Goal: Task Accomplishment & Management: Complete application form

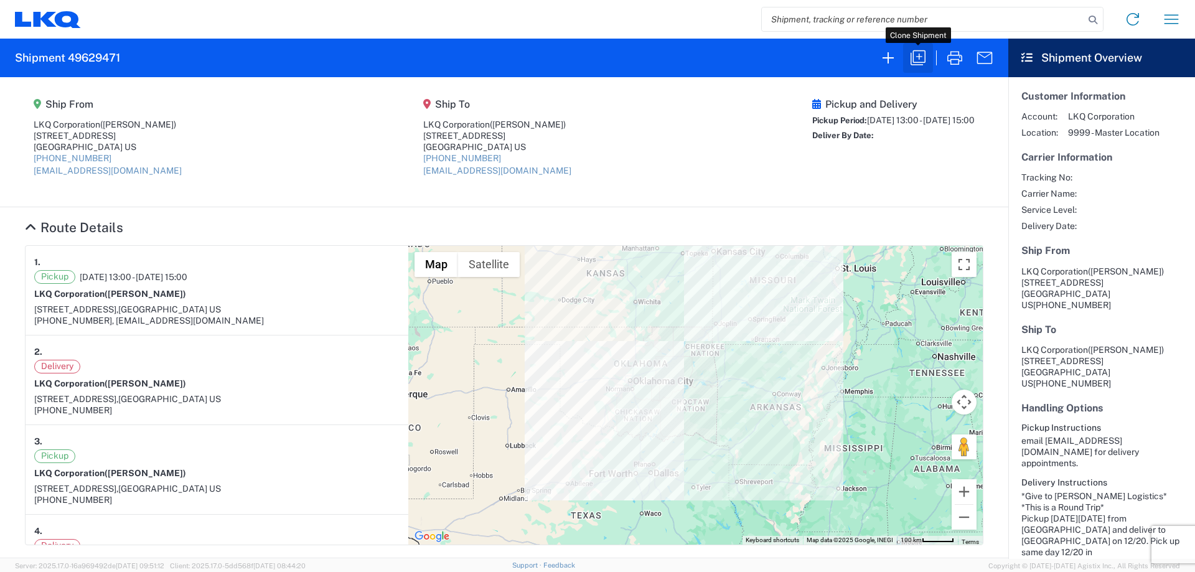
click at [904, 60] on button "button" at bounding box center [918, 58] width 30 height 30
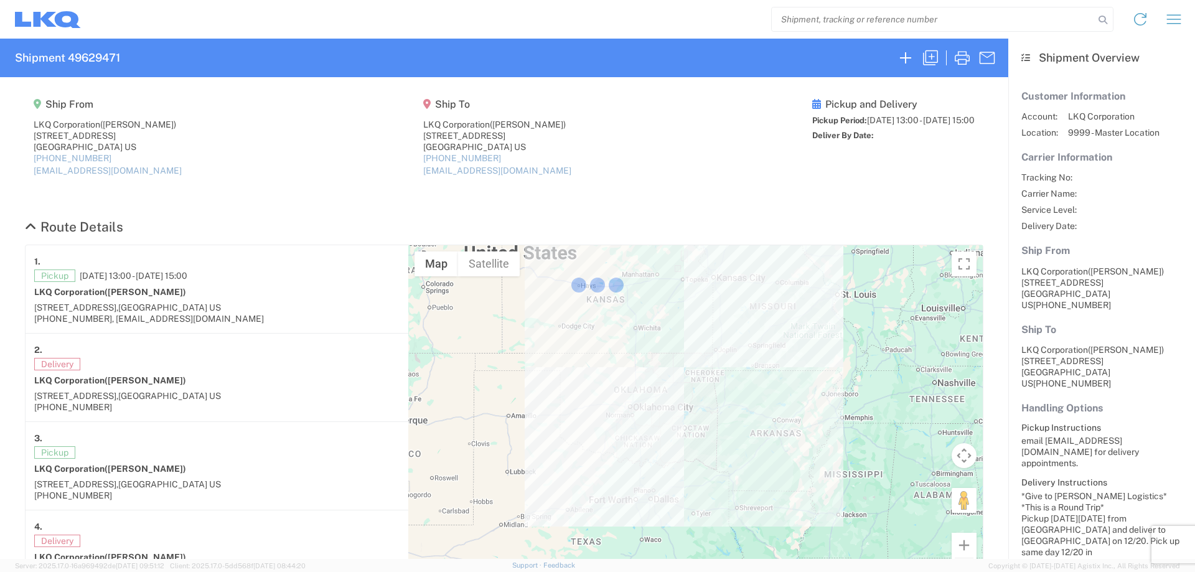
select select "FULL"
select select "LBS"
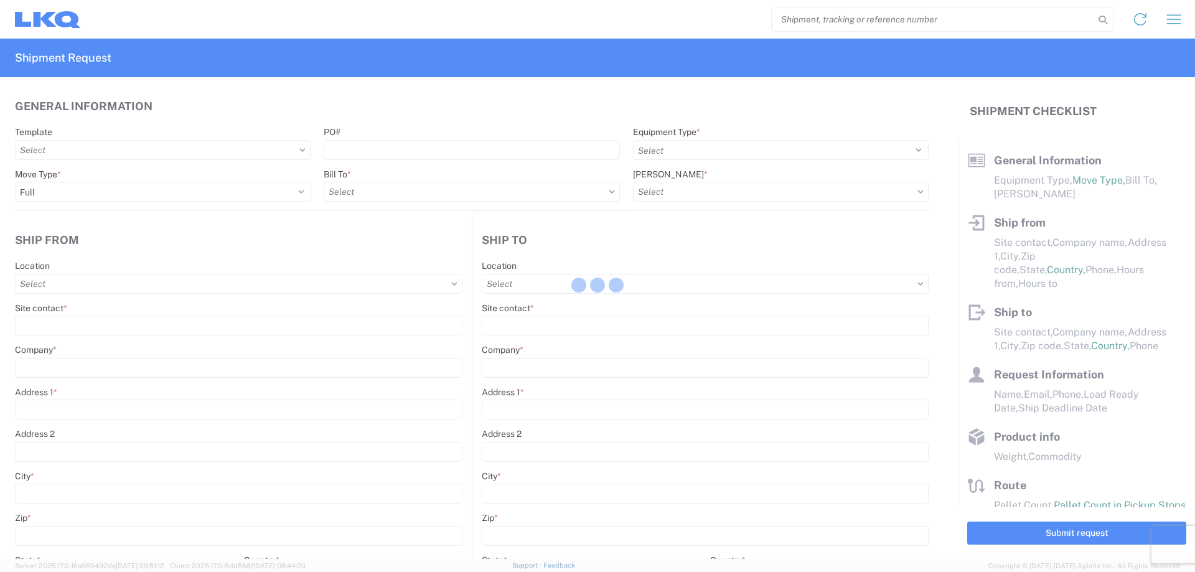
select select "STDV"
type input "[PERSON_NAME]"
type input "LKQ Corporation"
type input "[STREET_ADDRESS]"
type input "[GEOGRAPHIC_DATA]"
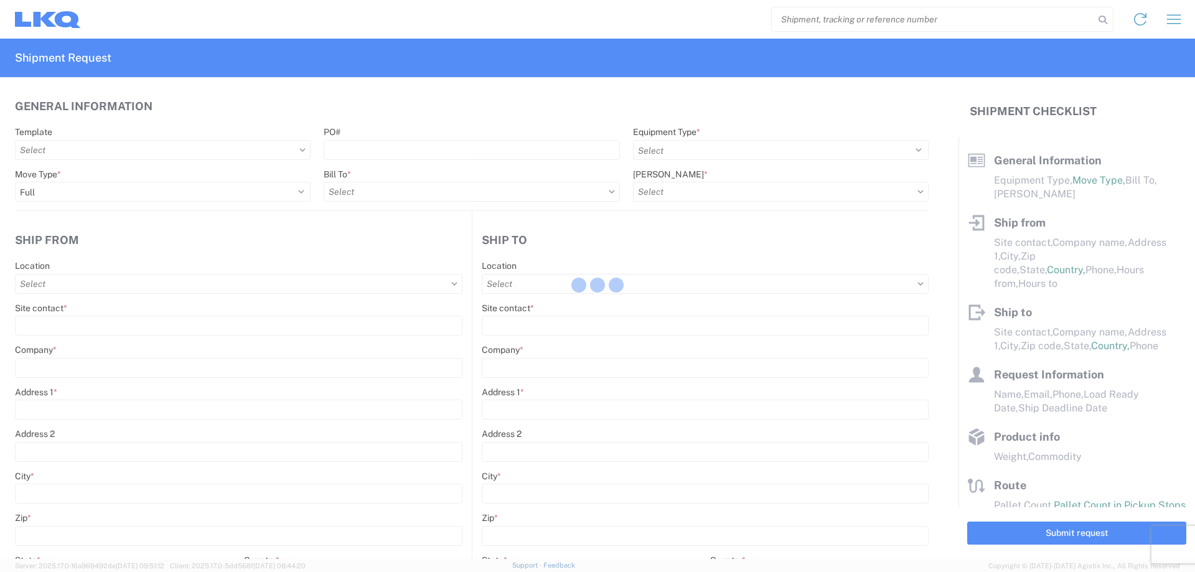
type input "75050"
type input "[EMAIL_ADDRESS][DOMAIN_NAME]"
type input "[PERSON_NAME]"
type input "LKQ Corporation"
type input "[STREET_ADDRESS]"
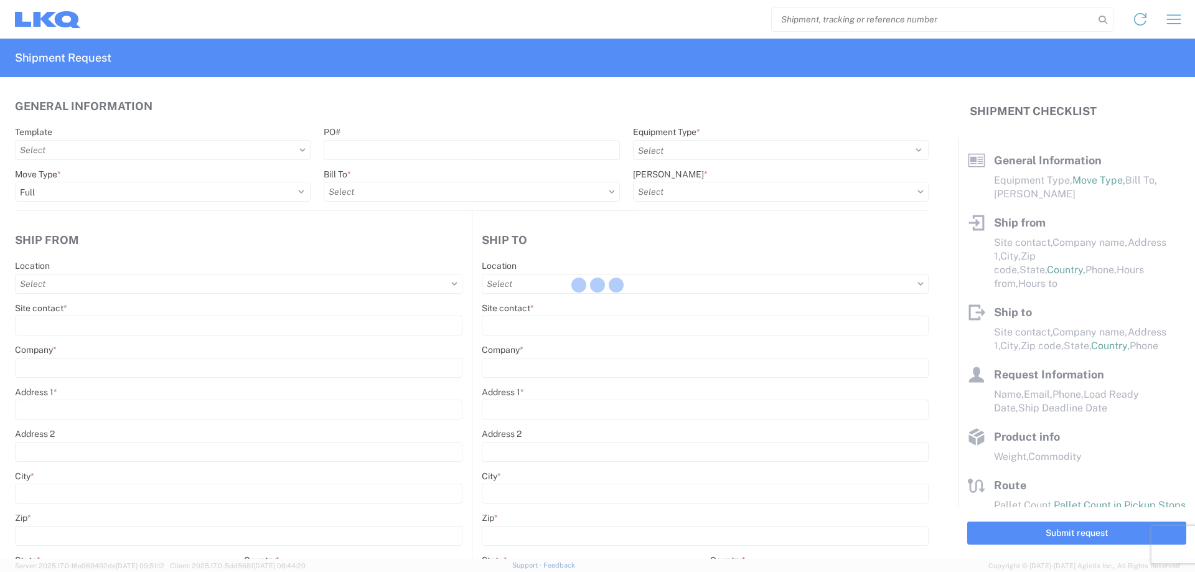
type input "[GEOGRAPHIC_DATA]"
type input "75050"
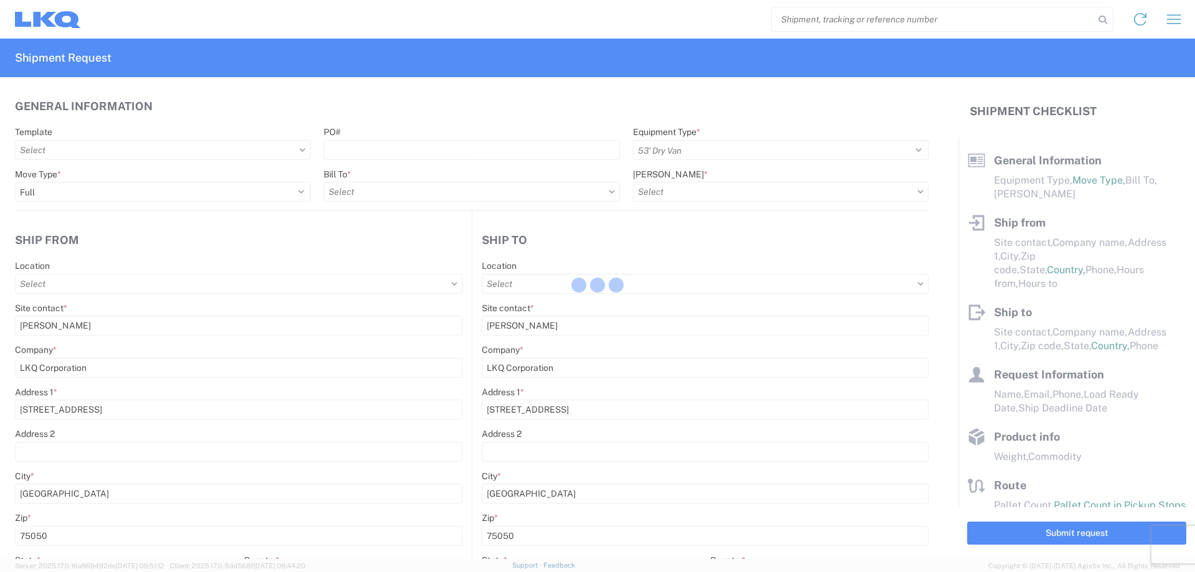
type input "[EMAIL_ADDRESS][DOMAIN_NAME]"
type input "[PERSON_NAME]"
type input "[EMAIL_ADDRESS][DOMAIN_NAME]"
type input "[PHONE_NUMBER]"
type input "2023-12-19"
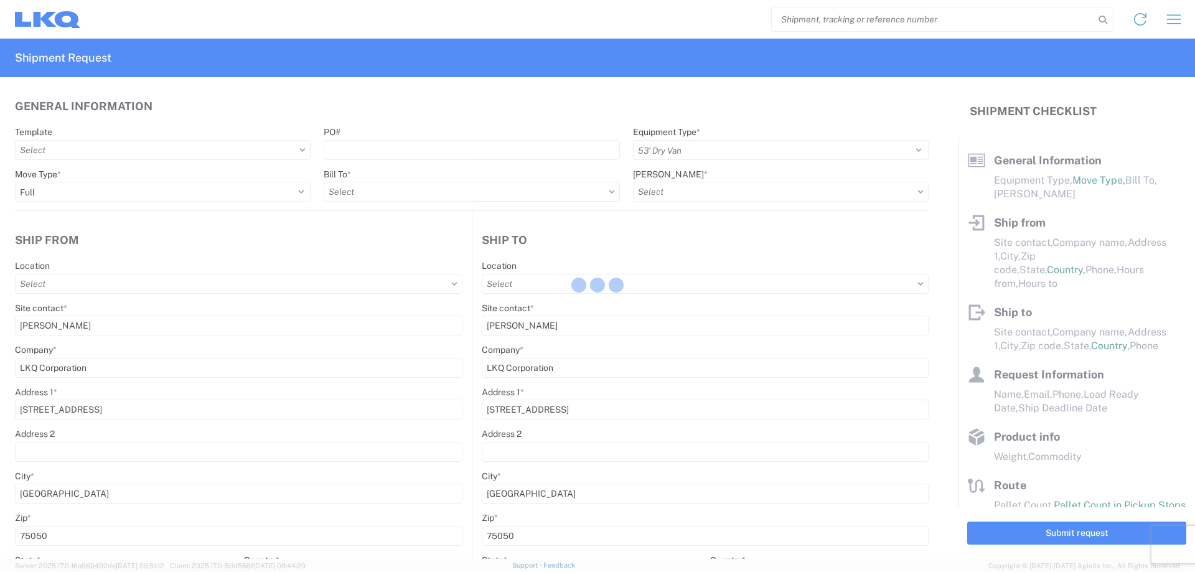
type input "2023-12-19"
type textarea "*Give to KOCH Logistics* *This is a Round Trip* Pickup on Tuesday, 12/19 from G…"
type input "20000"
type input "Engines, Transmissions"
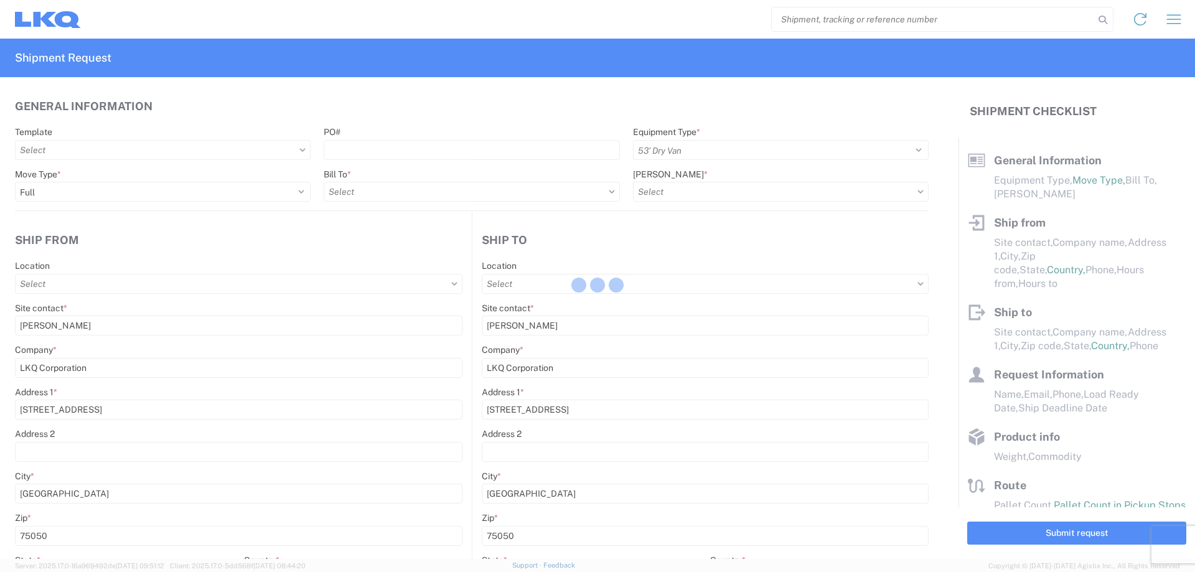
type input "80"
type input "1"
type textarea "*Give to KOCH Logistics* *This is a Round Trip* Pickup on Tuesday 12/19 from Gr…"
select select "US"
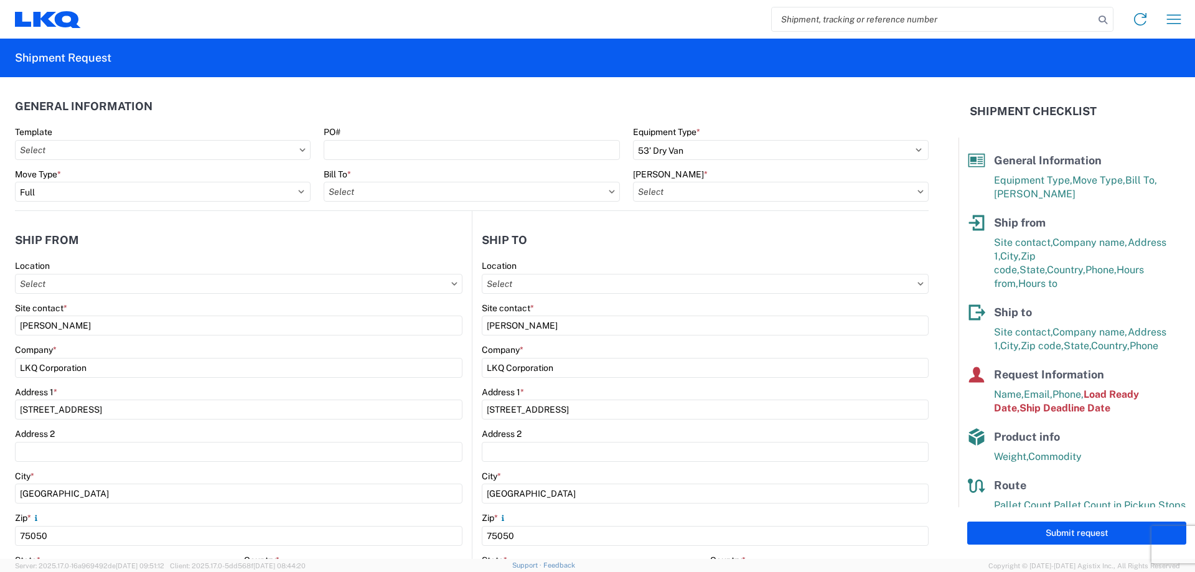
type input "1882 - North American ATK Corporation"
type input "1882-6300-66000-0000 - 1882 Freight In - Whse Transfer"
type input "1882 - North American ATK Corporation"
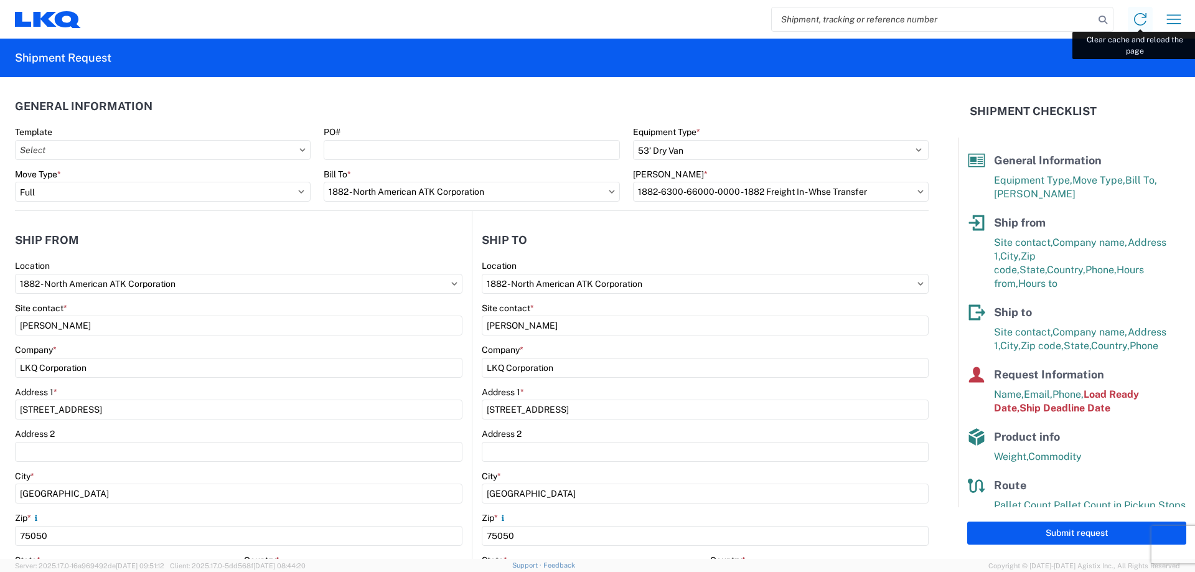
click at [1141, 20] on icon at bounding box center [1140, 19] width 20 height 20
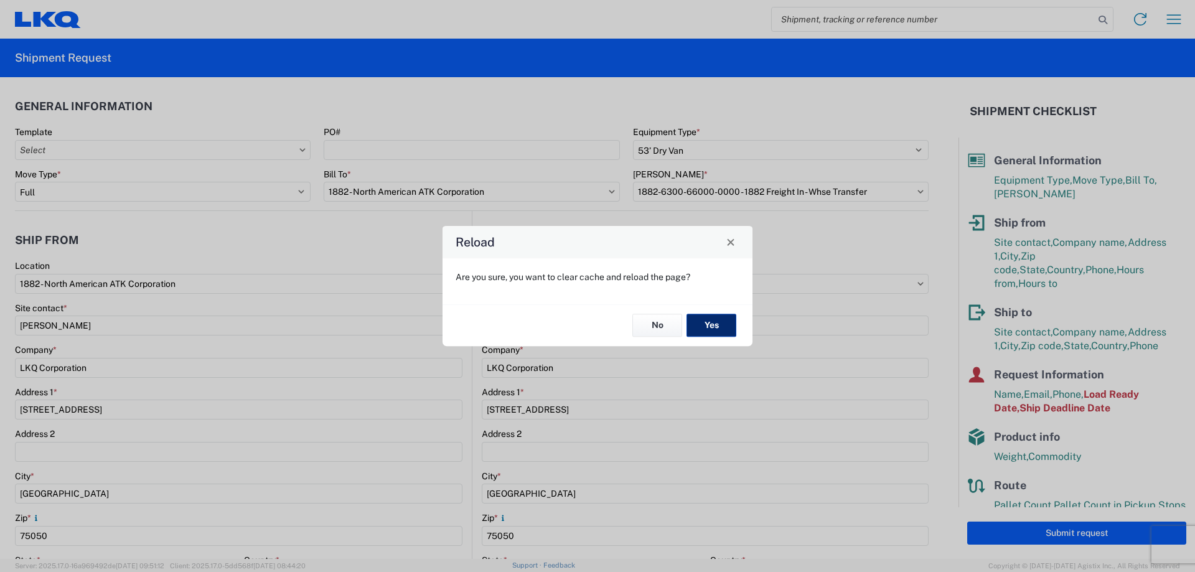
click at [712, 316] on button "Yes" at bounding box center [711, 325] width 50 height 23
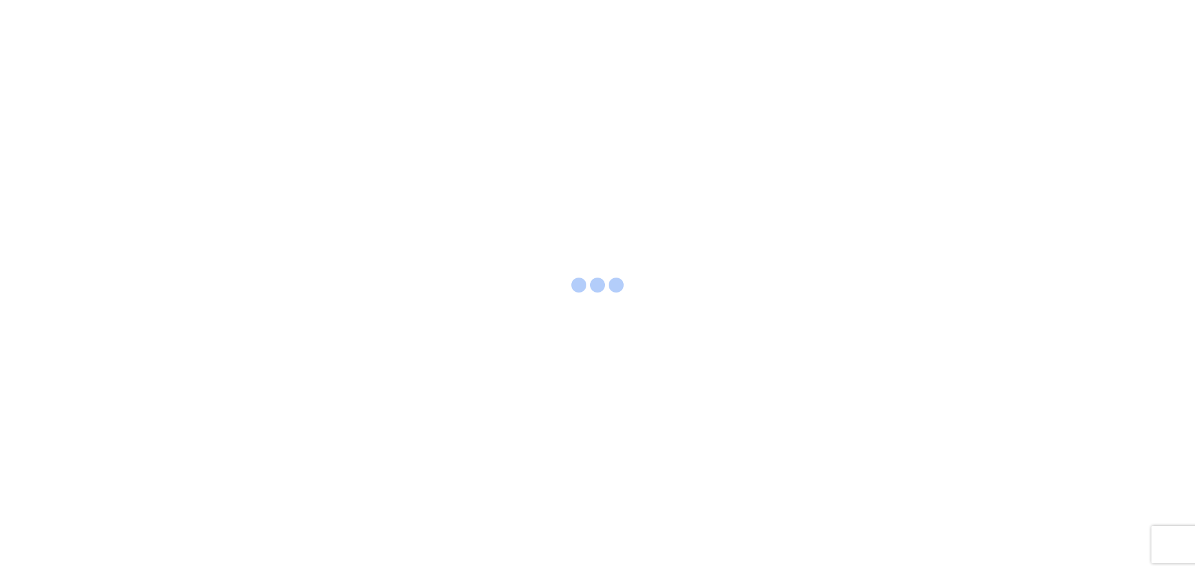
select select "FULL"
select select "LBS"
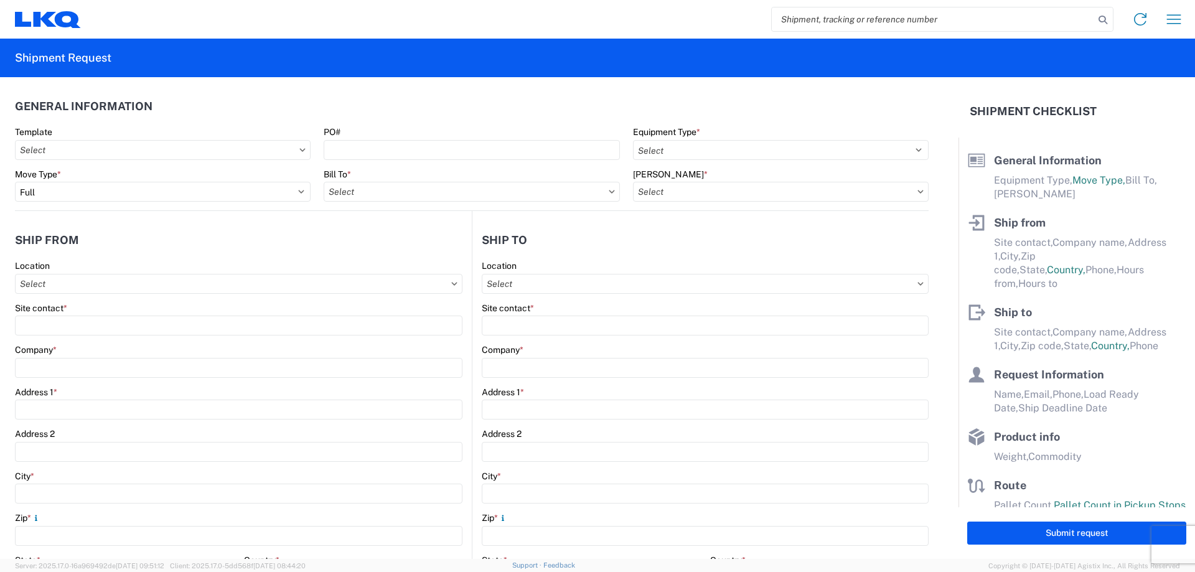
click at [416, 139] on div "PO#" at bounding box center [472, 143] width 296 height 34
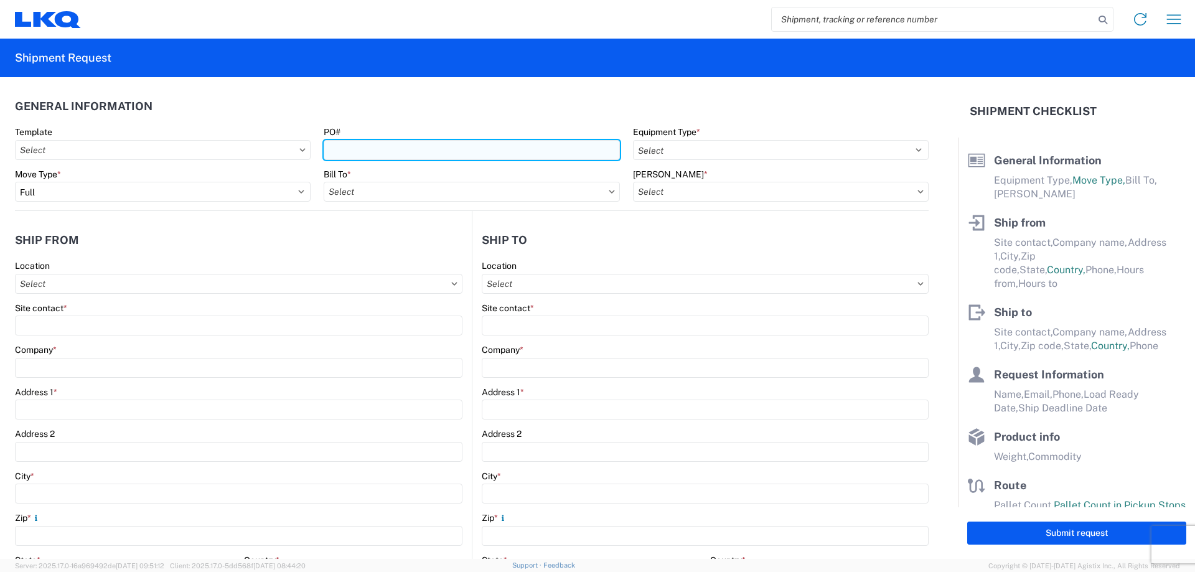
click at [398, 144] on input "PO#" at bounding box center [472, 150] width 296 height 20
type input "Berkeley081825"
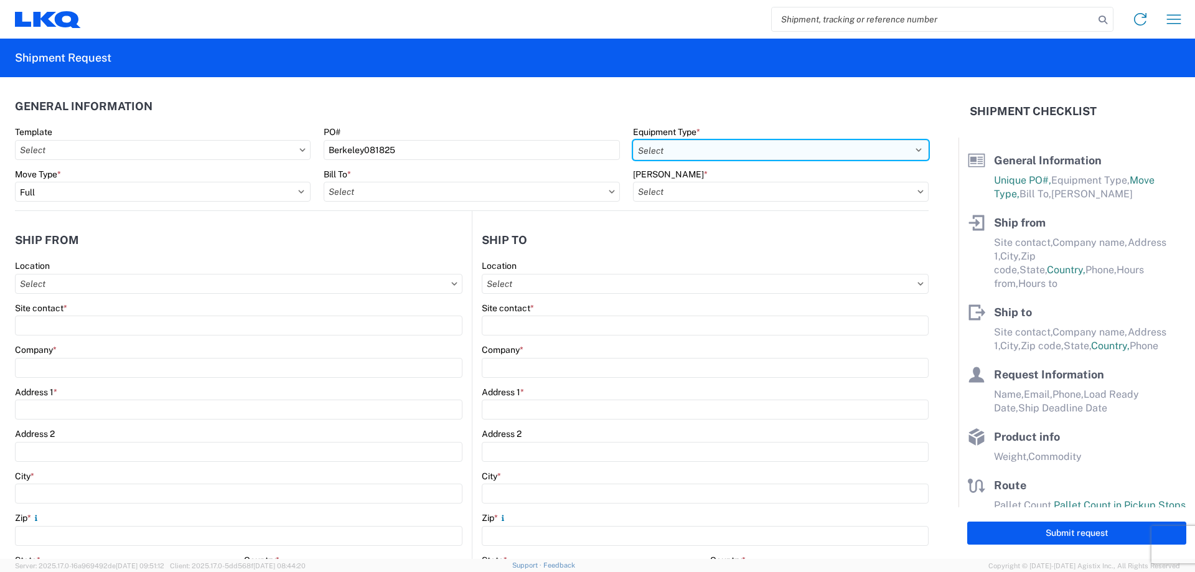
click at [686, 147] on select "Select 53’ Dry Van Flatbed Dropdeck (van) Lowboy (flatbed) Rail" at bounding box center [781, 150] width 296 height 20
select select "STDV"
click at [633, 140] on select "Select 53’ Dry Van Flatbed Dropdeck (van) Lowboy (flatbed) Rail" at bounding box center [781, 150] width 296 height 20
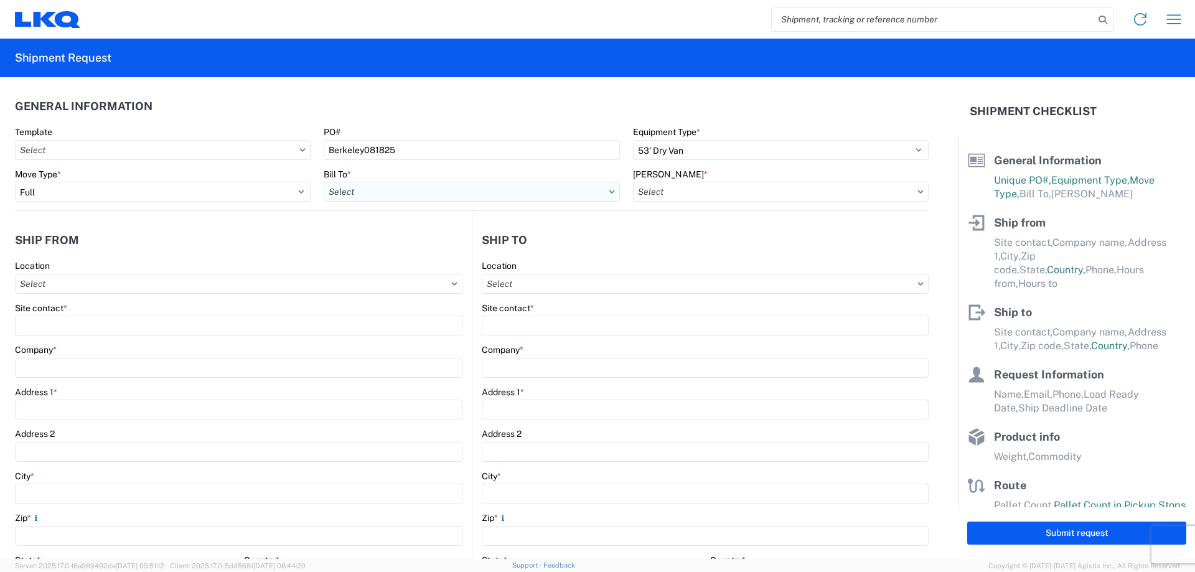
click at [391, 188] on input "Bill To *" at bounding box center [472, 192] width 296 height 20
type input "1882"
click at [449, 247] on div "1882 - North American ATK Corporation" at bounding box center [433, 247] width 218 height 20
type input "1882 - North American ATK Corporation"
click at [767, 197] on input "[PERSON_NAME] *" at bounding box center [781, 192] width 296 height 20
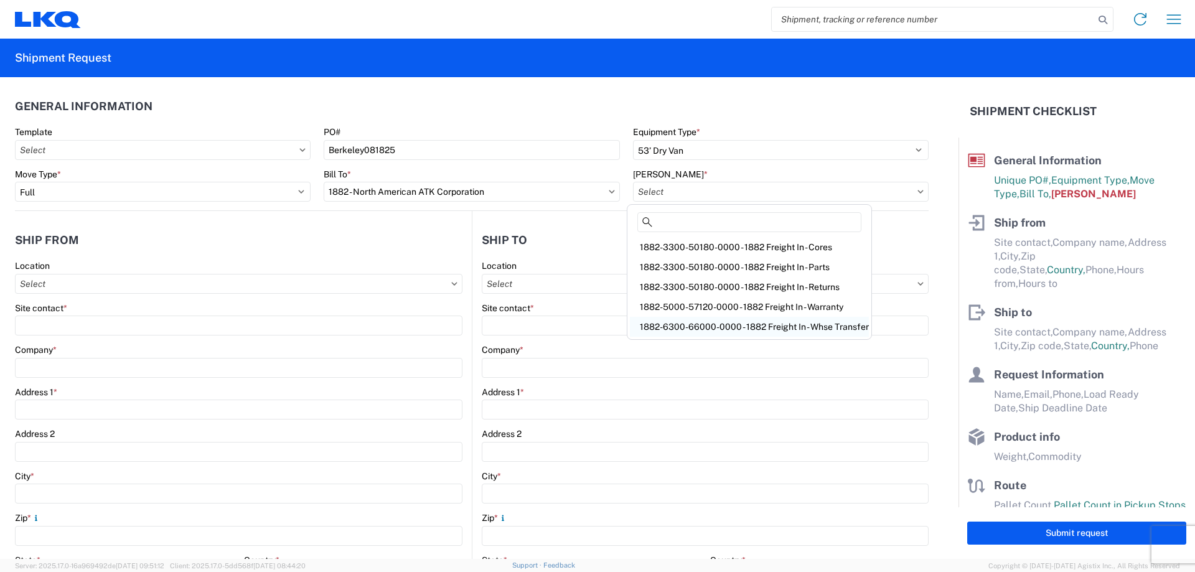
click at [795, 330] on div "1882-6300-66000-0000 - 1882 Freight In - Whse Transfer" at bounding box center [749, 327] width 239 height 20
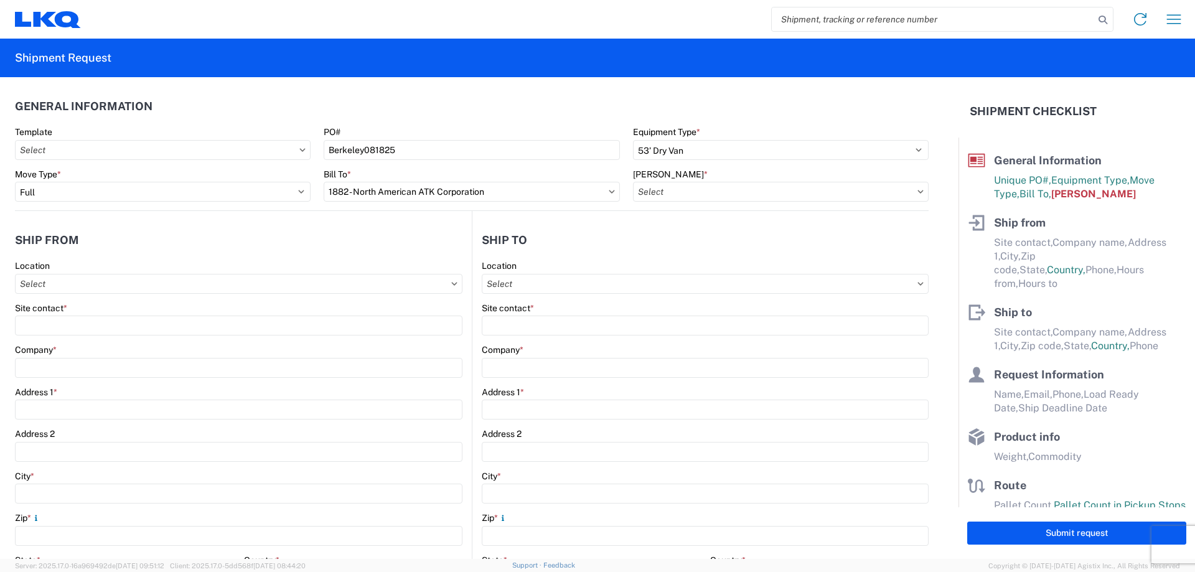
type input "1882-6300-66000-0000 - 1882 Freight In - Whse Transfer"
drag, startPoint x: 575, startPoint y: 271, endPoint x: 577, endPoint y: 282, distance: 10.7
click at [576, 273] on div "Location" at bounding box center [705, 277] width 447 height 34
click at [462, 284] on input "Location" at bounding box center [238, 284] width 447 height 20
type input "1882"
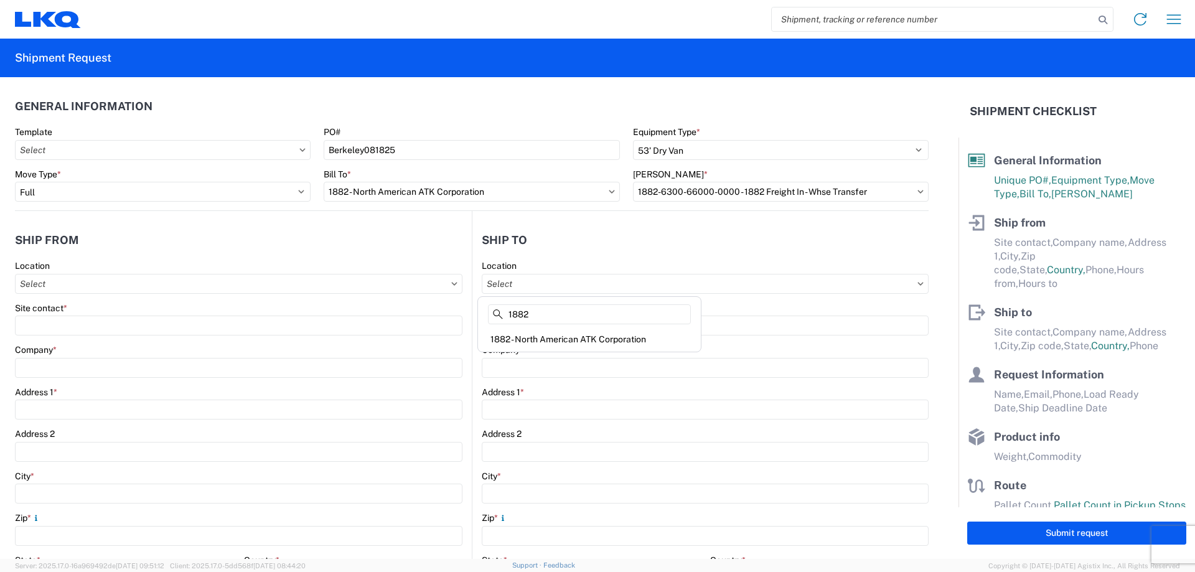
click at [575, 339] on div "1882 - North American ATK Corporation" at bounding box center [589, 339] width 218 height 20
type input "1882 - North American ATK Corporation"
type input "LKQ Corporation"
type input "[STREET_ADDRESS]"
type input "[GEOGRAPHIC_DATA]"
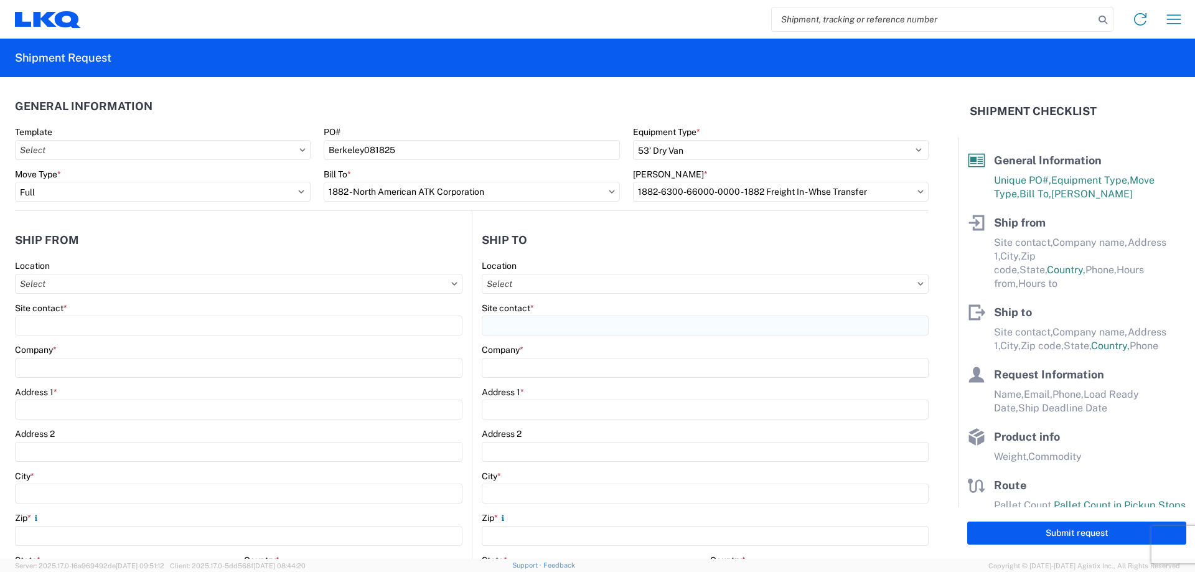
type input "75050"
select select "US"
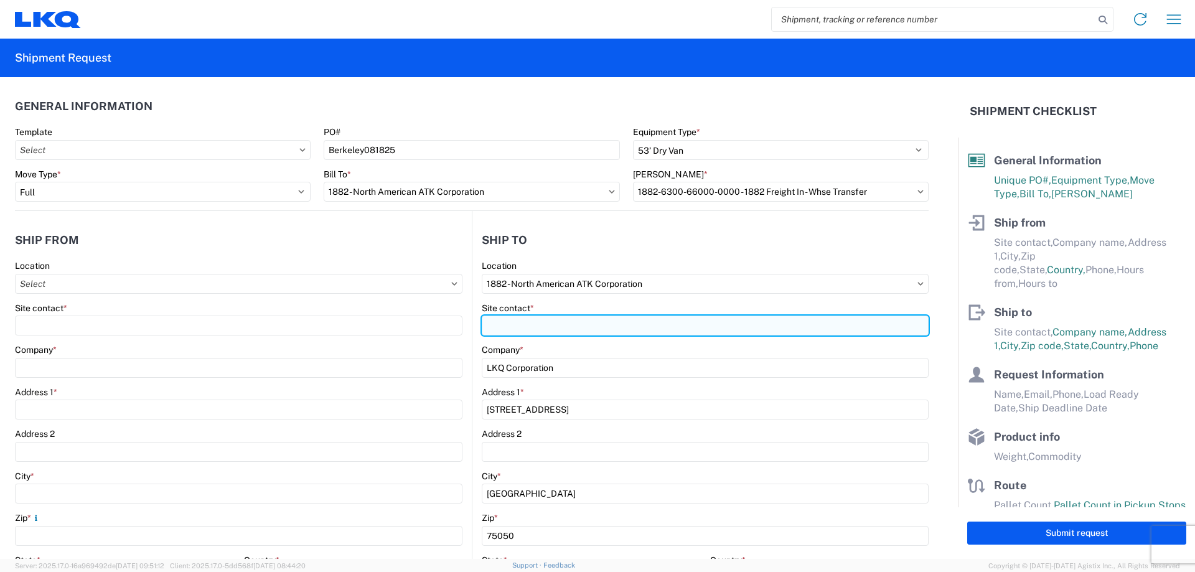
click at [544, 327] on input "Site contact *" at bounding box center [705, 326] width 447 height 20
type input "[PERSON_NAME]"
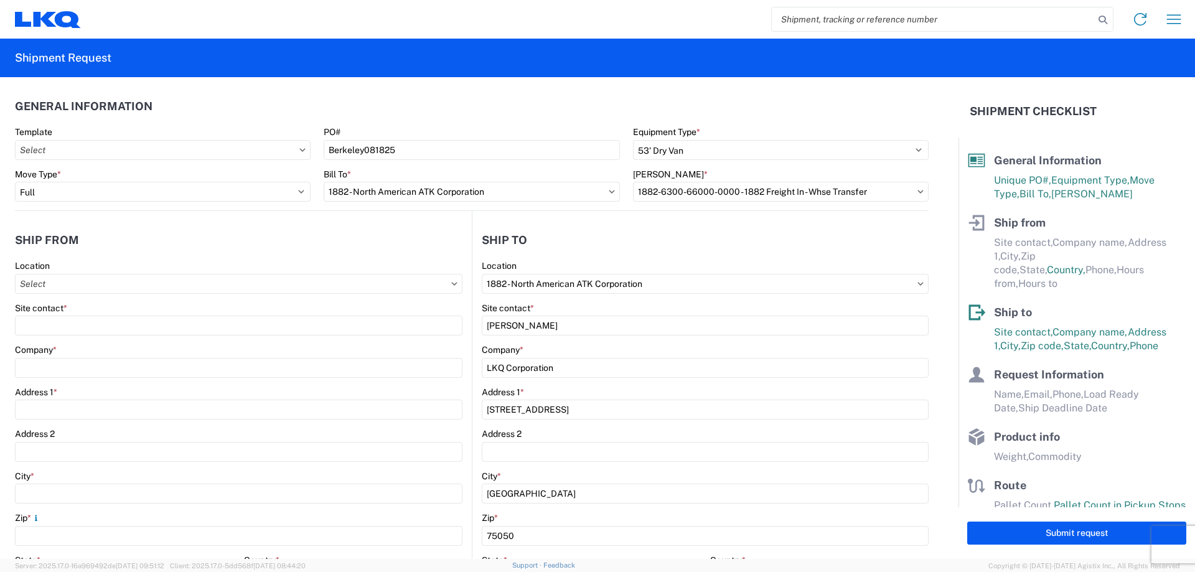
click at [556, 235] on header "Ship to" at bounding box center [700, 240] width 456 height 28
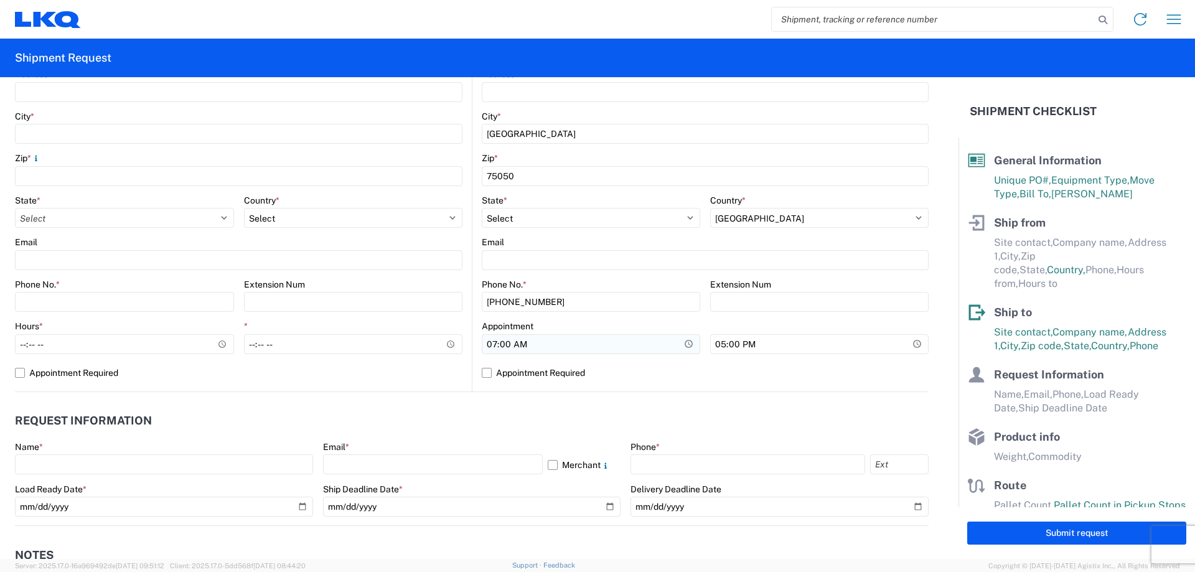
scroll to position [332, 0]
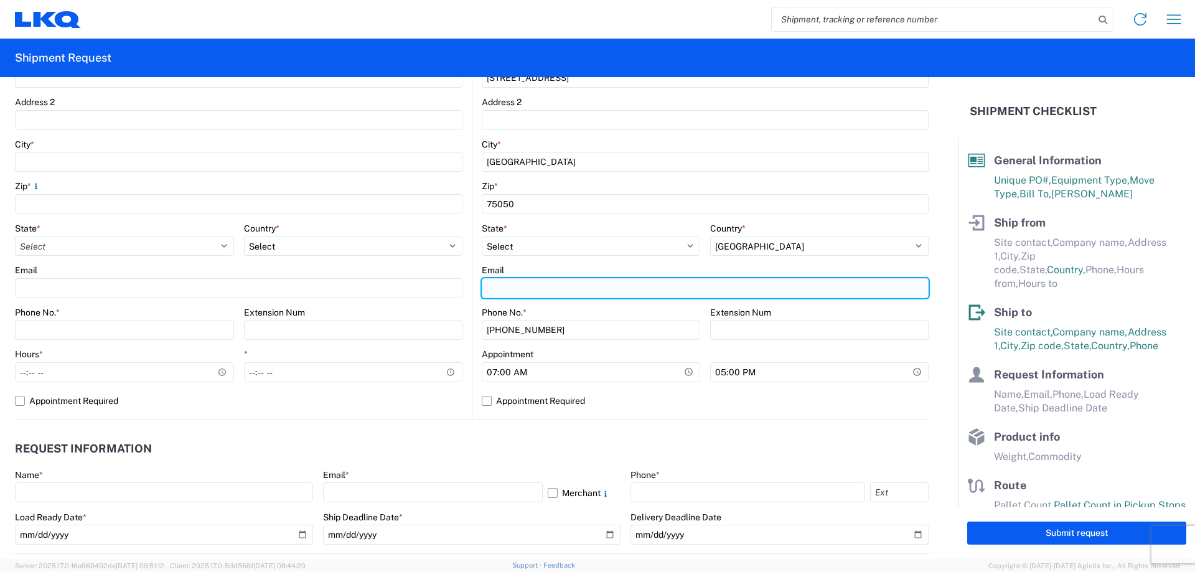
click at [550, 289] on input "Email" at bounding box center [705, 288] width 447 height 20
type input "[EMAIL_ADDRESS][DOMAIN_NAME]"
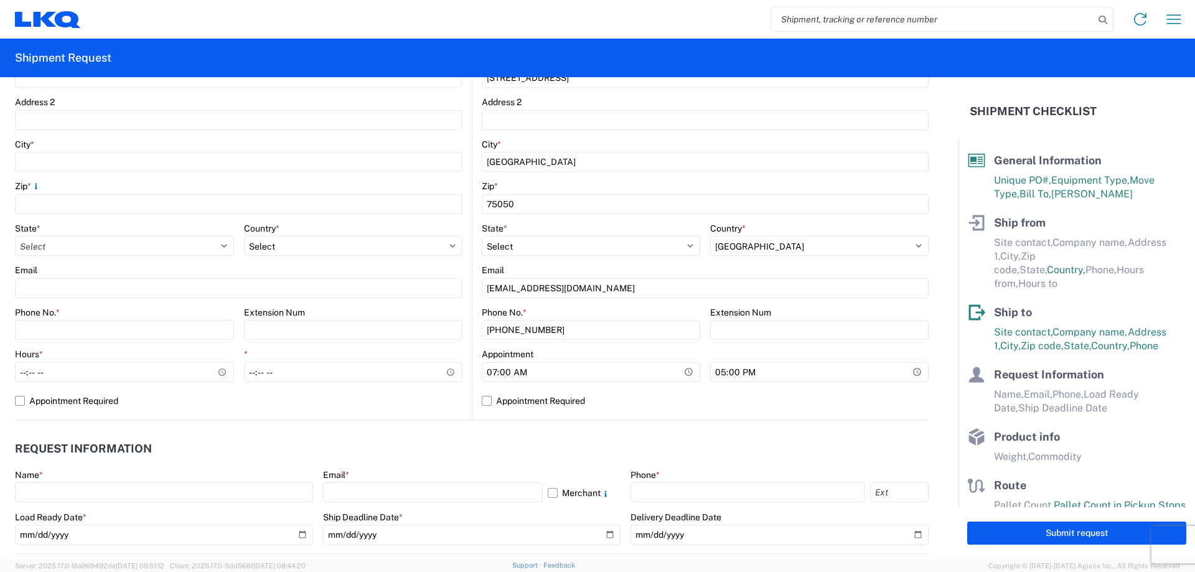
click at [487, 405] on label "Appointment Required" at bounding box center [705, 401] width 447 height 20
click at [0, 0] on input "Appointment Required" at bounding box center [0, 0] width 0 height 0
select select "US"
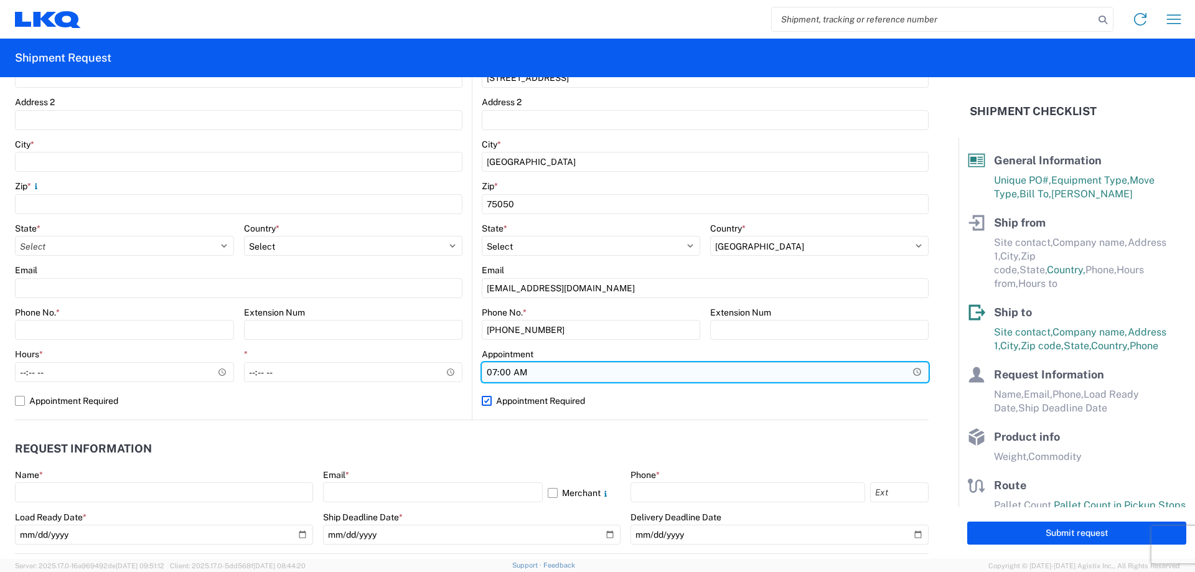
click at [520, 370] on input "07:00" at bounding box center [705, 372] width 447 height 20
click at [502, 374] on input "Hours *" at bounding box center [705, 372] width 447 height 20
click at [489, 372] on input "Hours *" at bounding box center [705, 372] width 447 height 20
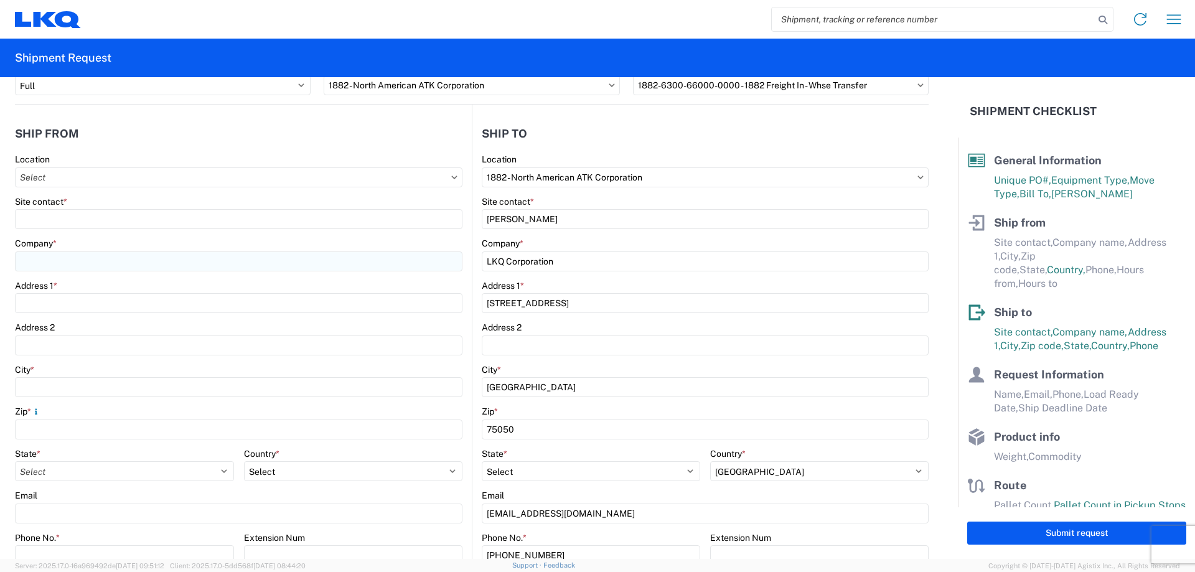
scroll to position [0, 0]
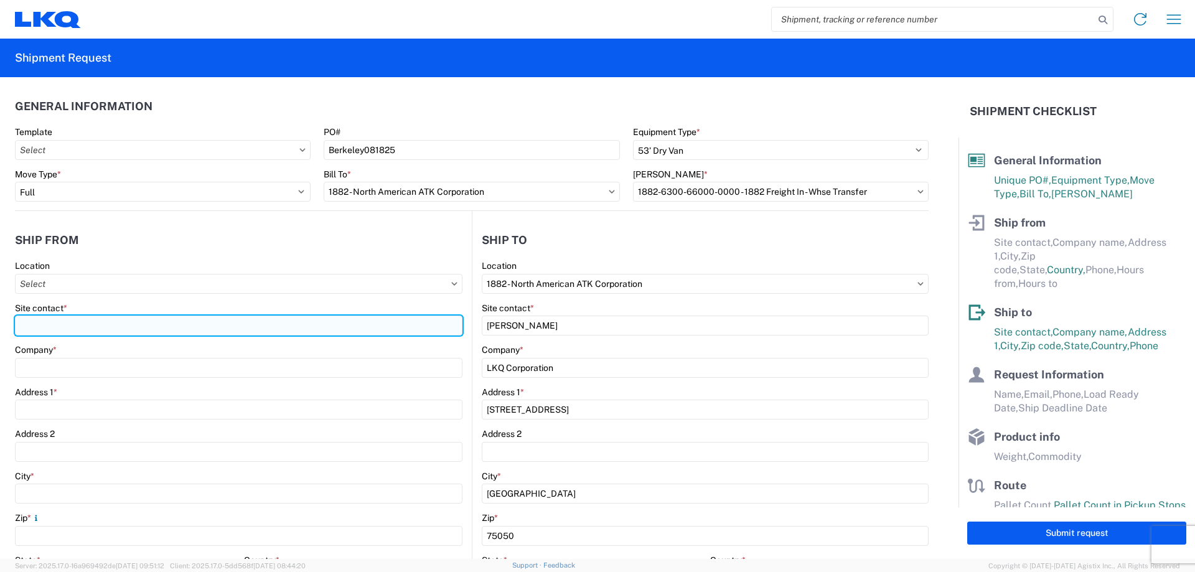
click at [92, 329] on input "Site contact *" at bounding box center [238, 326] width 447 height 20
type input "[PERSON_NAME]"
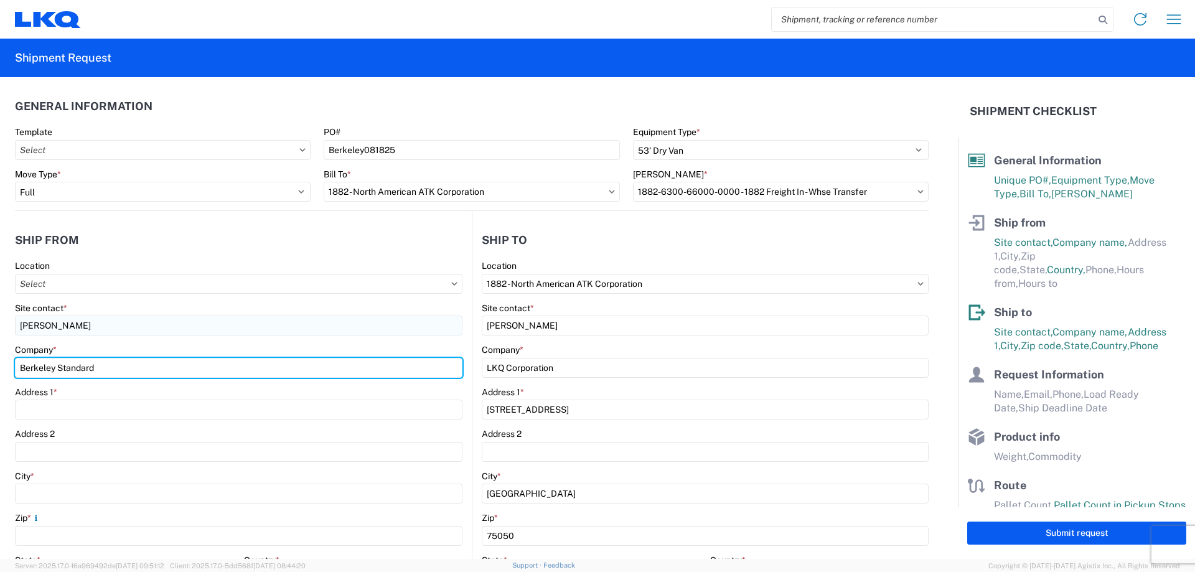
type input "Berkeley Standard"
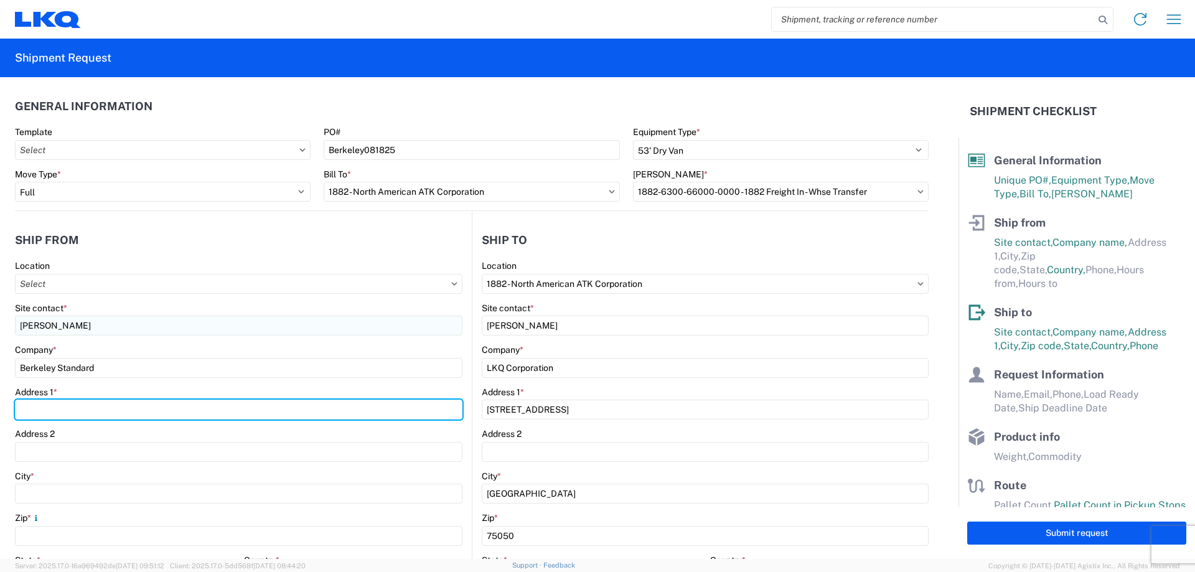
type input "2"
type input "[STREET_ADDRESS]"
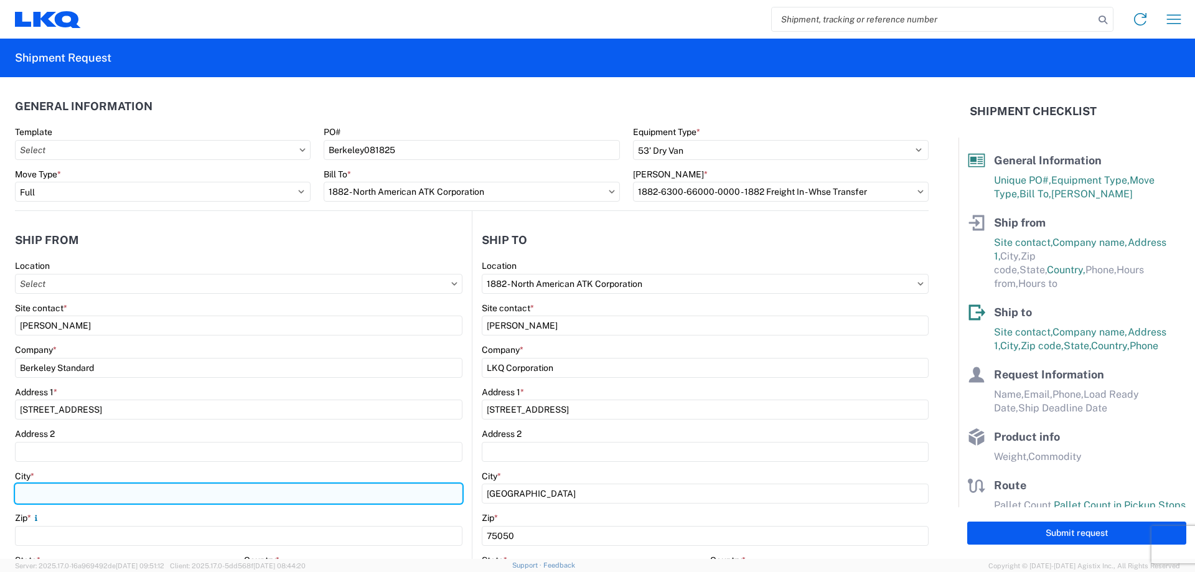
click at [44, 495] on input "City *" at bounding box center [238, 494] width 447 height 20
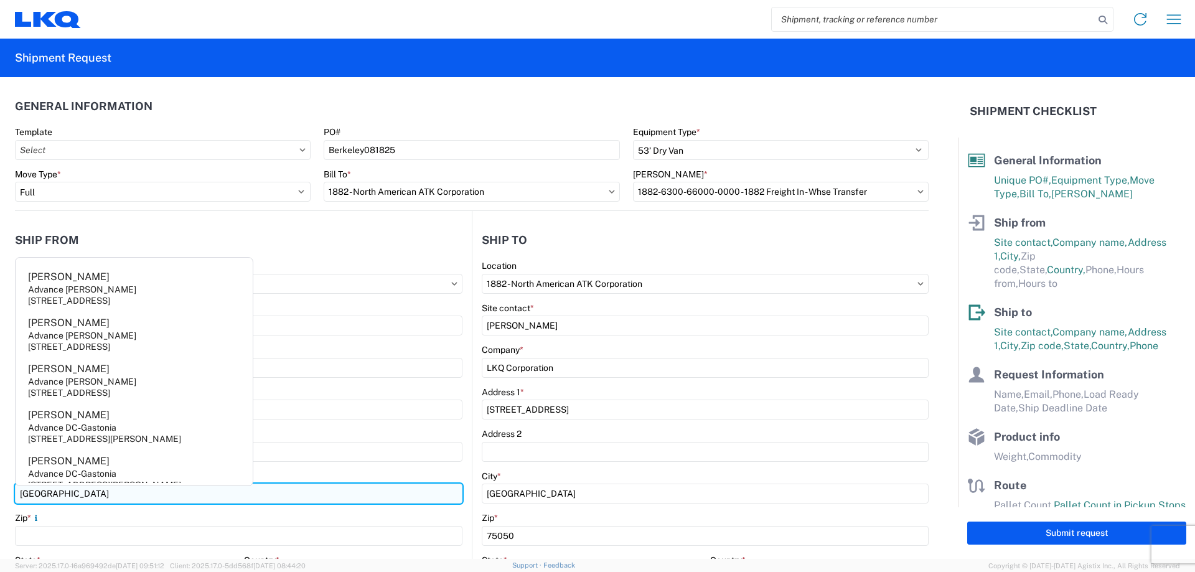
type input "[GEOGRAPHIC_DATA]"
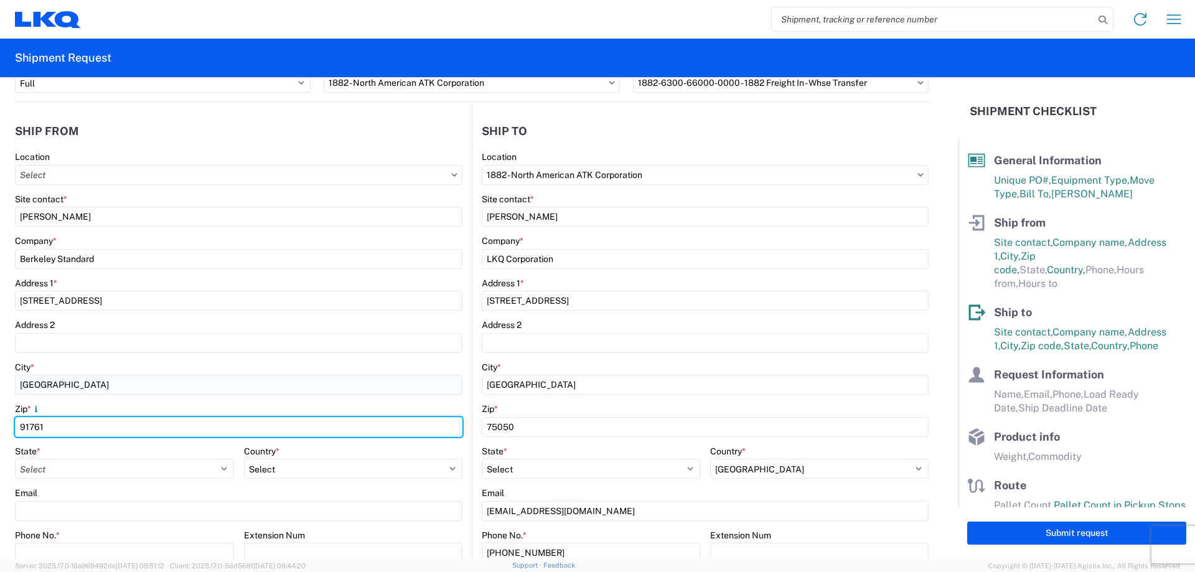
scroll to position [166, 0]
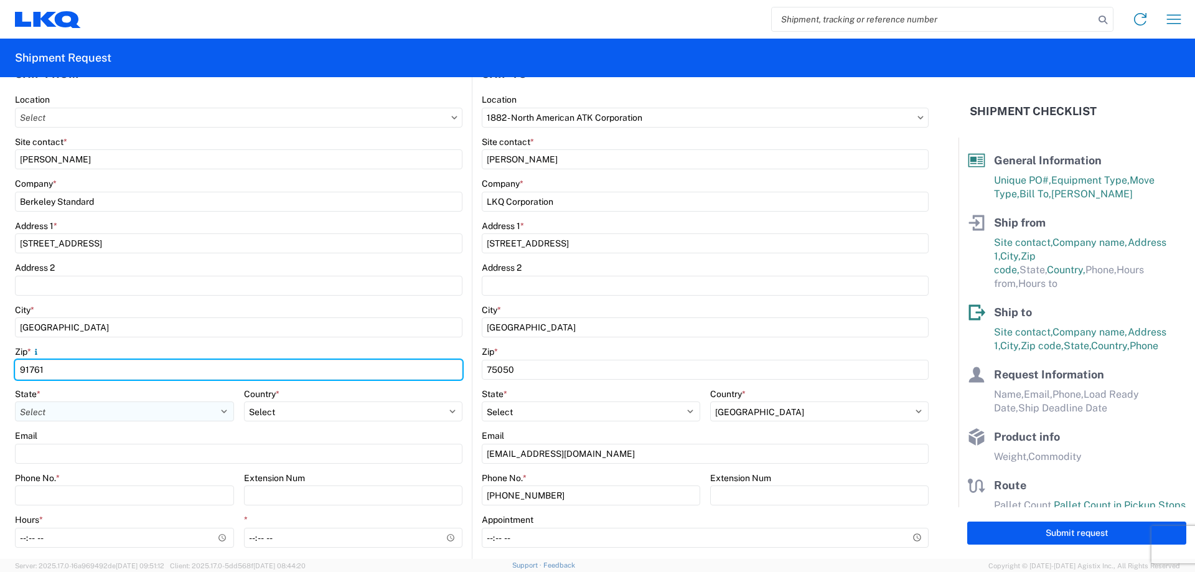
type input "91761"
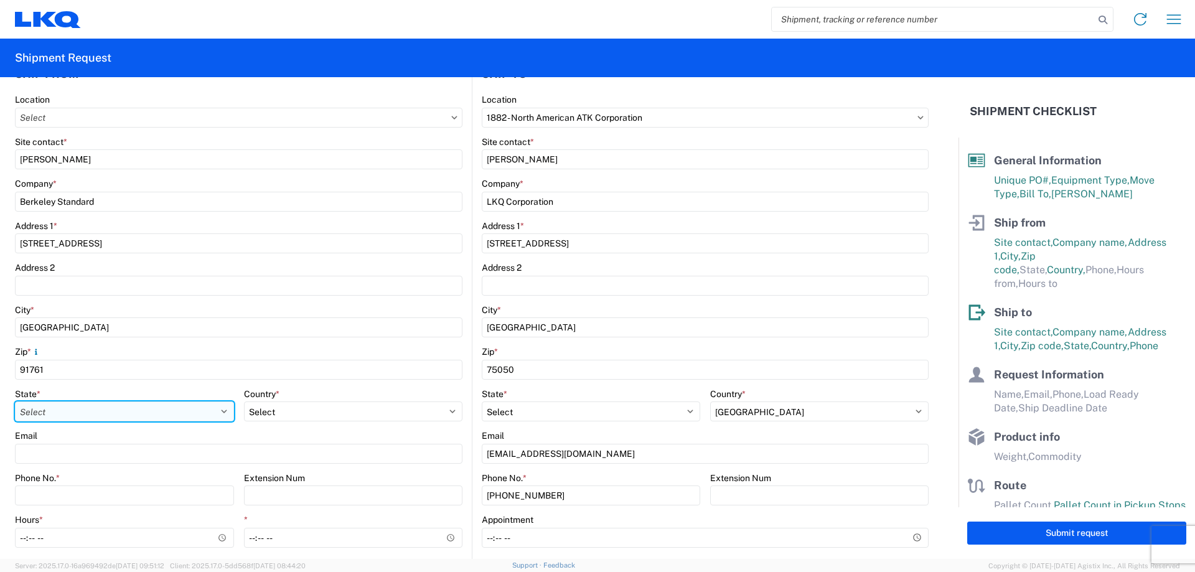
click at [69, 413] on select "Select [US_STATE] [US_STATE] [US_STATE] [US_STATE] Armed Forces Americas Armed …" at bounding box center [124, 411] width 219 height 20
select select "CA"
click at [15, 401] on select "Select [US_STATE] [US_STATE] [US_STATE] [US_STATE] Armed Forces Americas Armed …" at bounding box center [124, 411] width 219 height 20
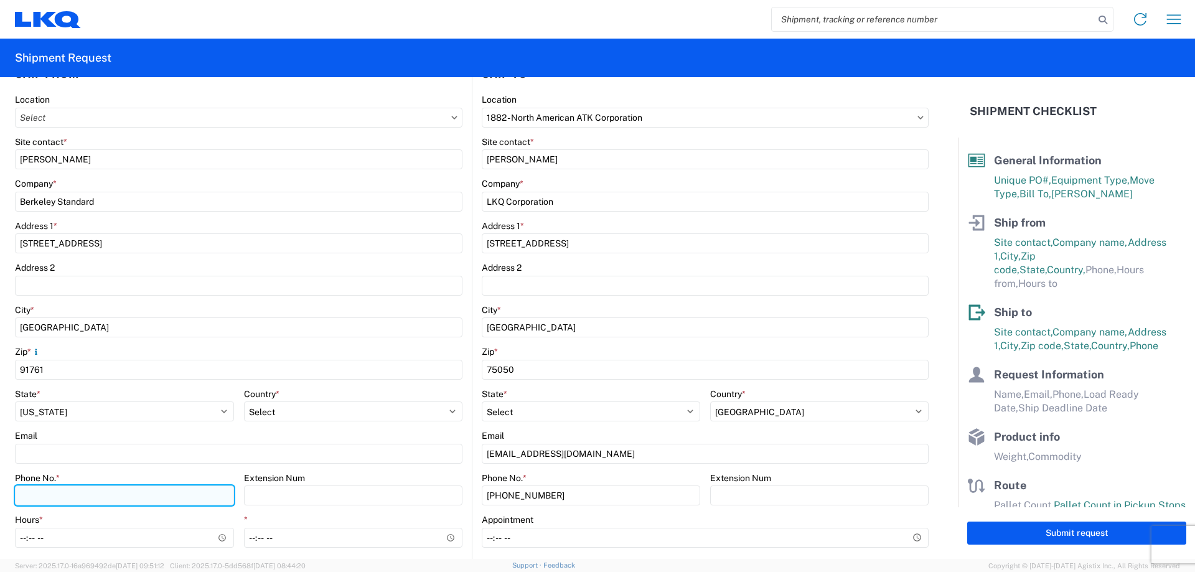
click at [60, 495] on input "Phone No. *" at bounding box center [124, 495] width 219 height 20
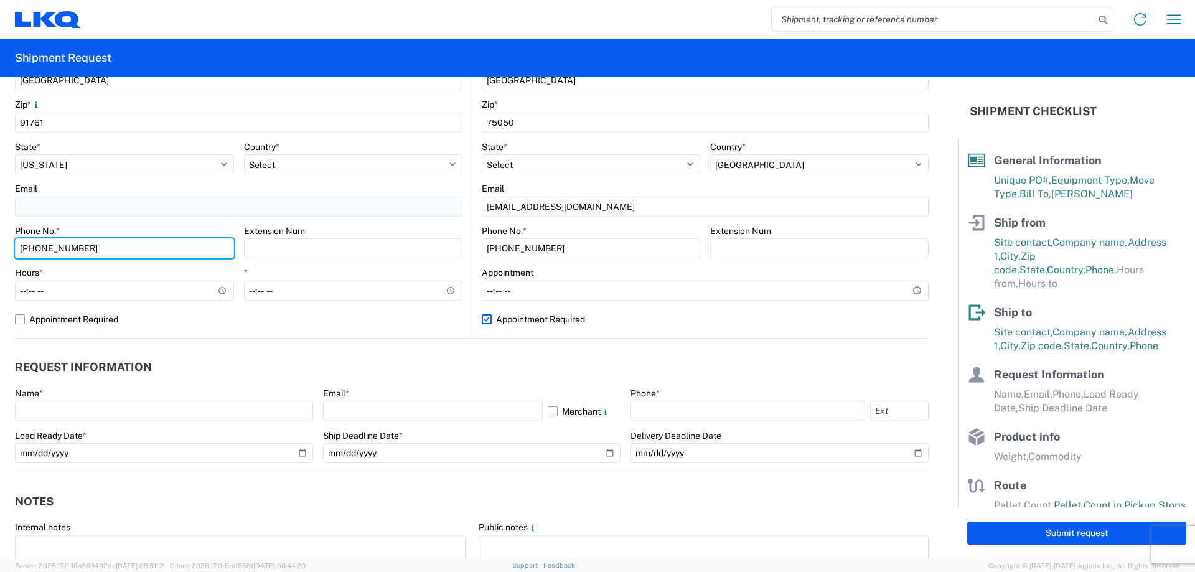
scroll to position [415, 0]
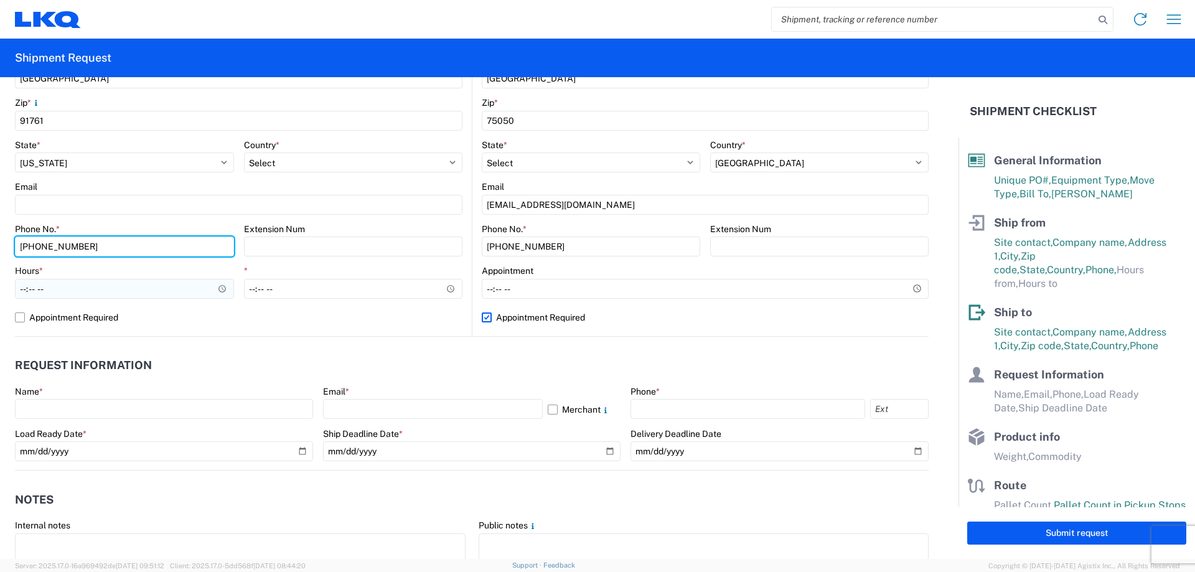
type input "[PHONE_NUMBER]"
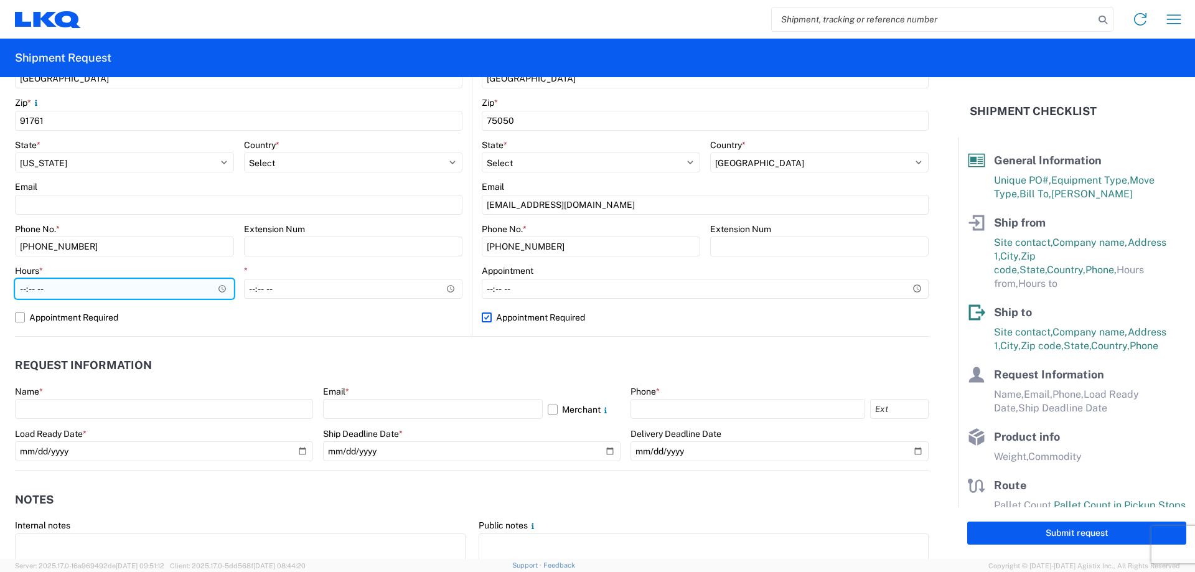
click at [18, 288] on input "Hours *" at bounding box center [124, 289] width 219 height 20
type input "08:00"
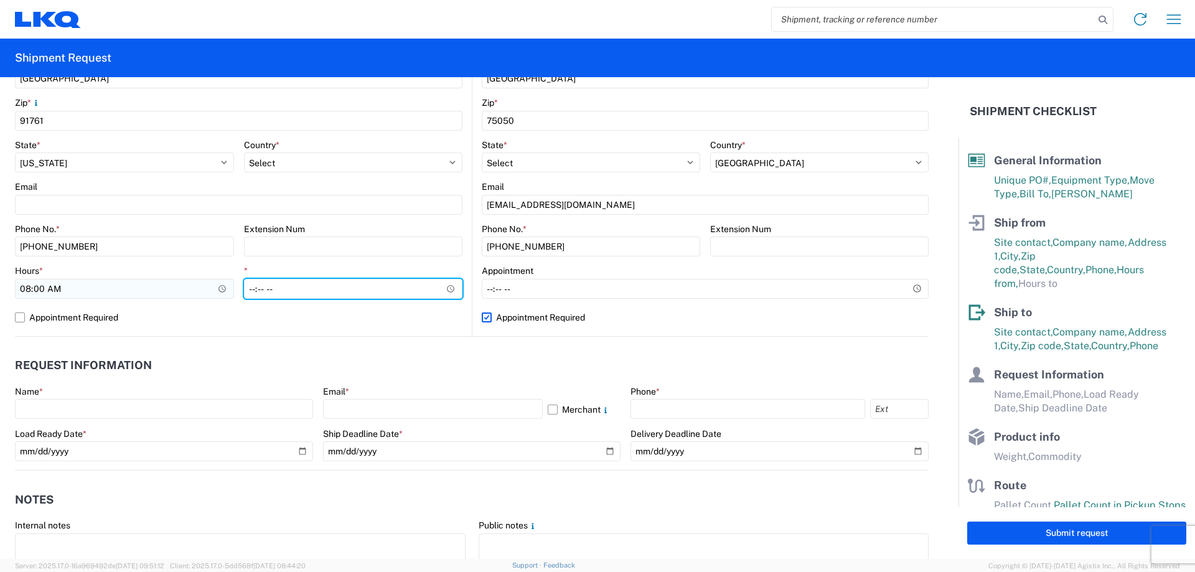
type input "14:00"
click at [191, 353] on header "Request Information" at bounding box center [472, 366] width 914 height 28
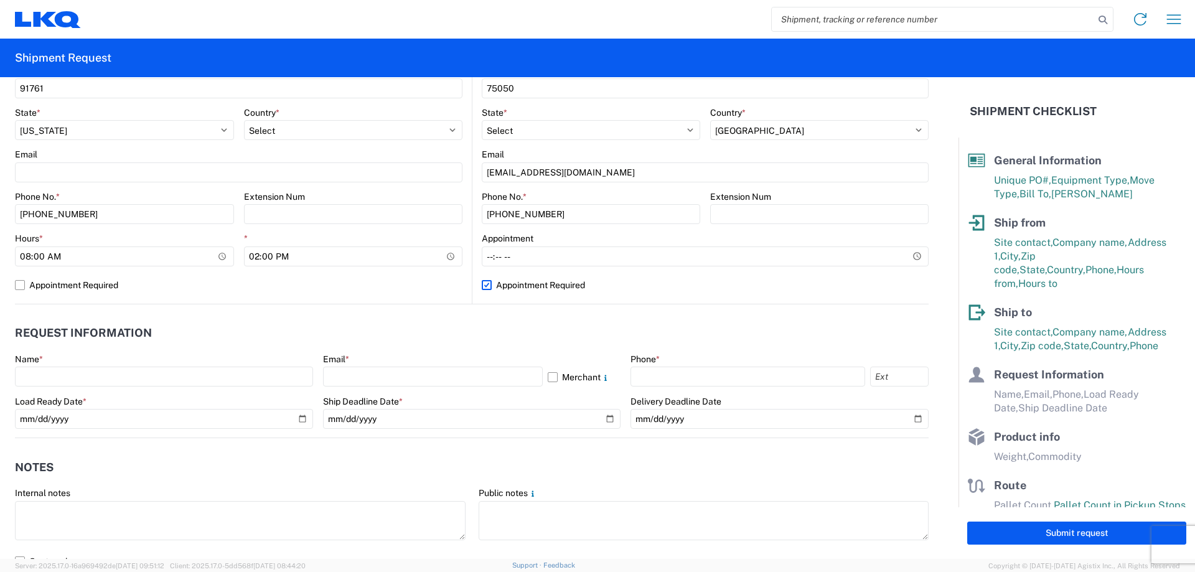
scroll to position [581, 0]
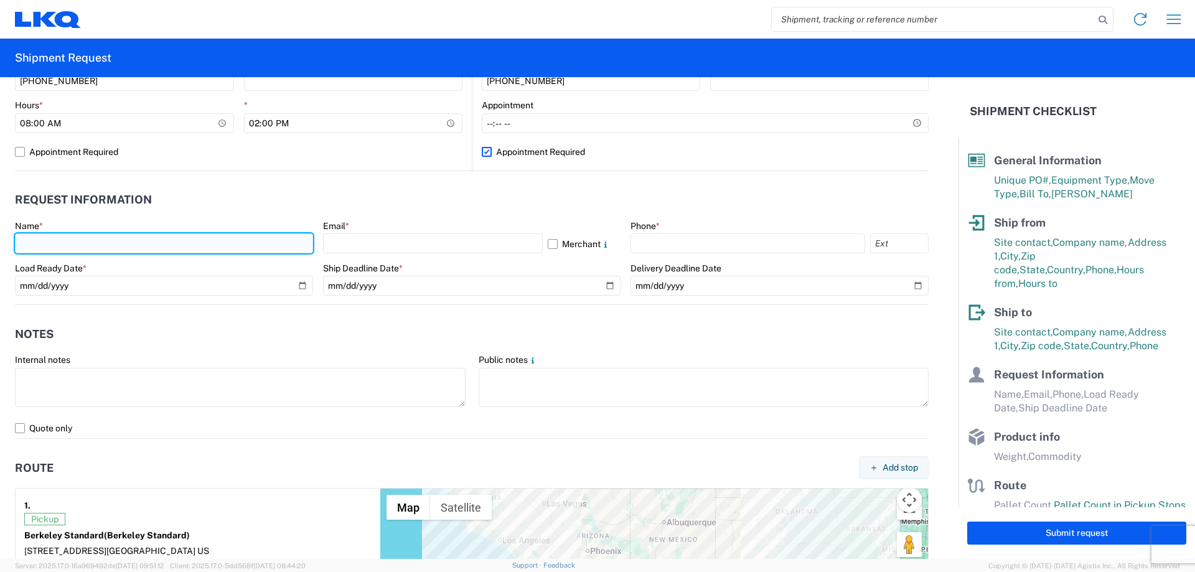
click at [68, 234] on input "text" at bounding box center [164, 243] width 298 height 20
type input "[PERSON_NAME]"
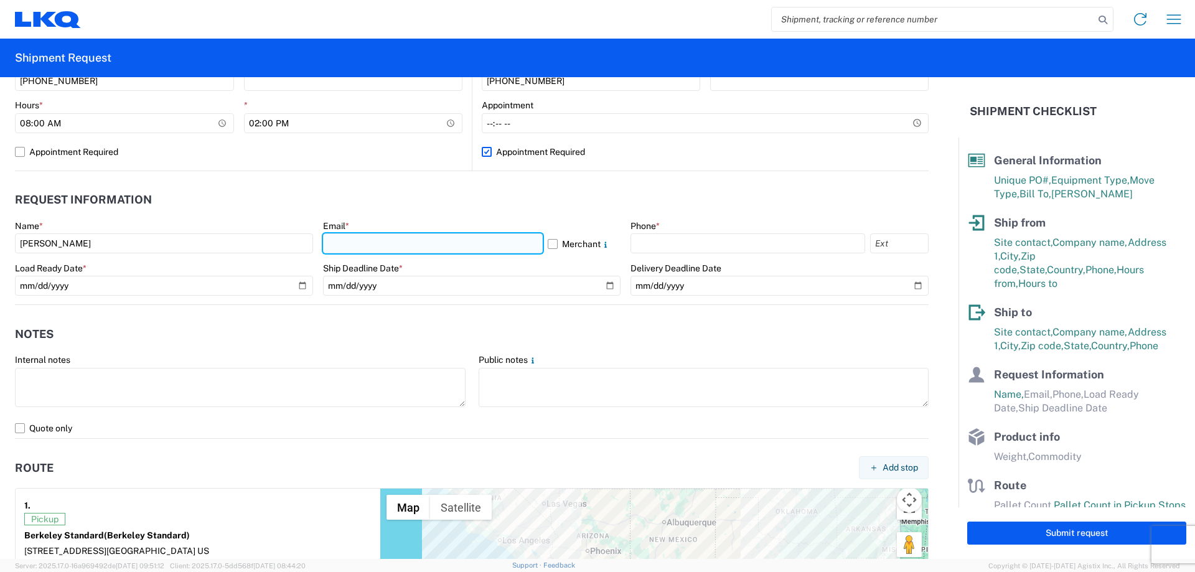
click at [414, 241] on input "text" at bounding box center [433, 243] width 220 height 20
type input "[EMAIL_ADDRESS][DOMAIN_NAME]"
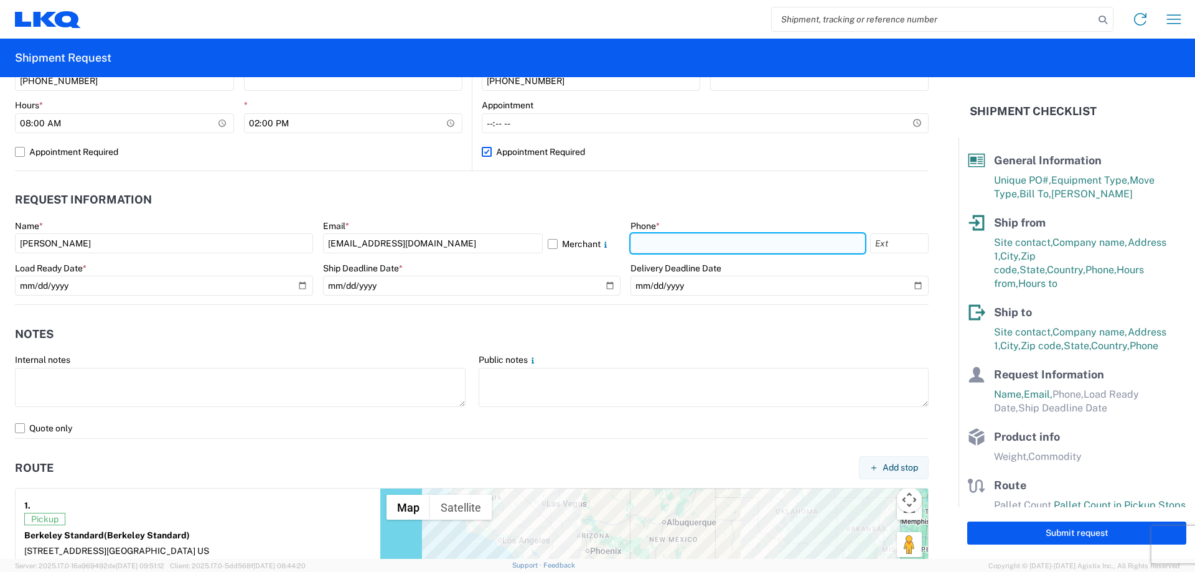
click at [671, 238] on input "text" at bounding box center [747, 243] width 235 height 20
type input "[PHONE_NUMBER]"
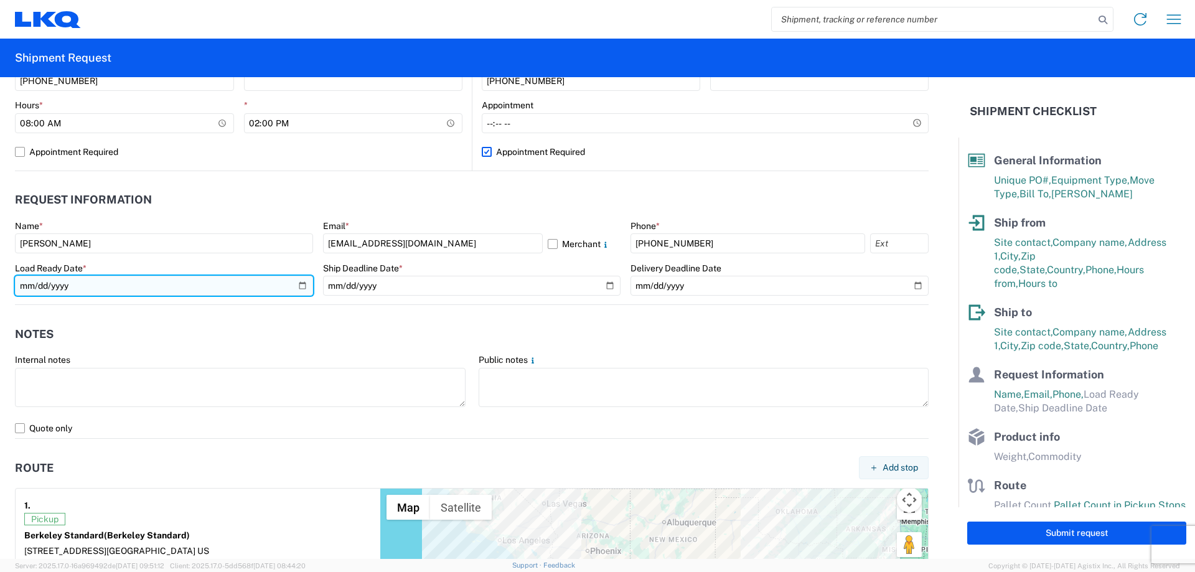
click at [298, 283] on input "date" at bounding box center [164, 286] width 298 height 20
type input "[DATE]"
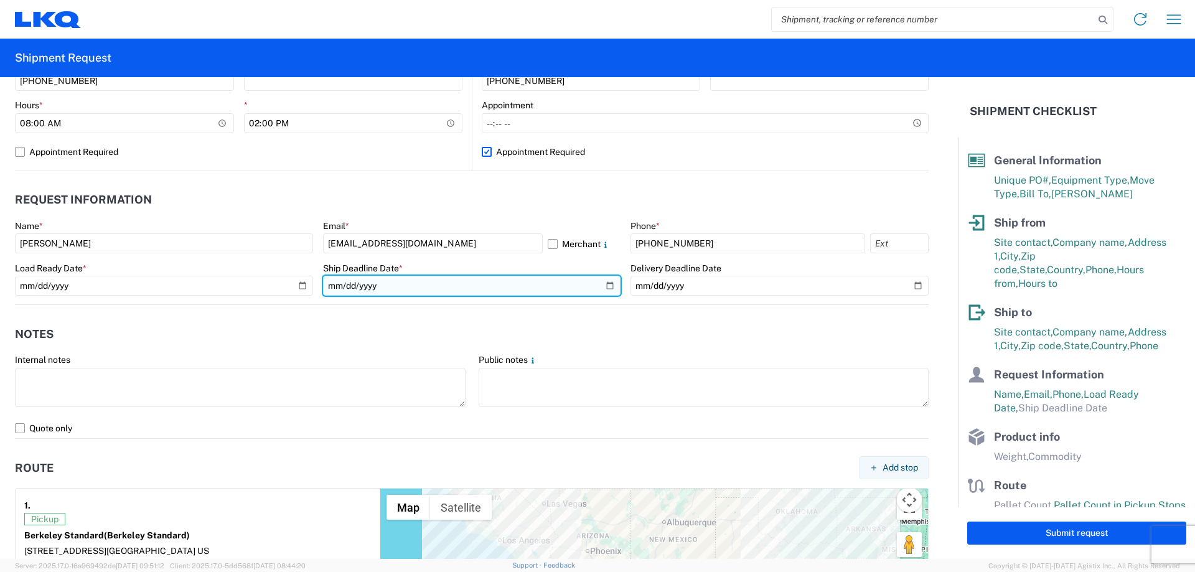
click at [604, 288] on input "date" at bounding box center [472, 286] width 298 height 20
type input "[DATE]"
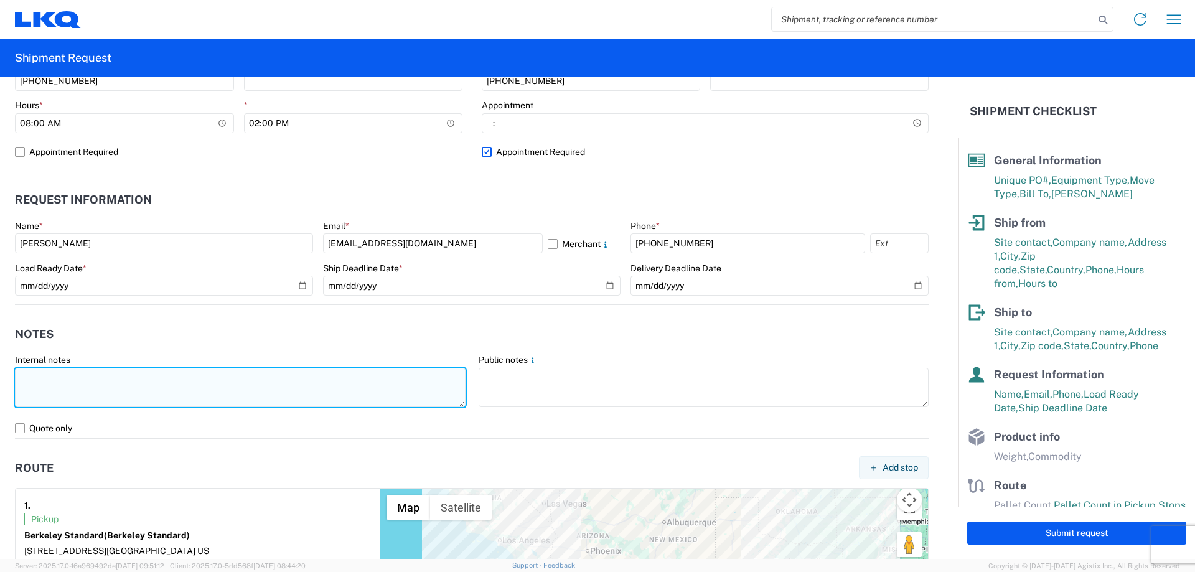
click at [144, 396] on textarea at bounding box center [240, 387] width 451 height 39
click at [164, 379] on textarea "*Delivery appointment Required* NO rail, NO reefers, and NO food trucks." at bounding box center [240, 387] width 451 height 39
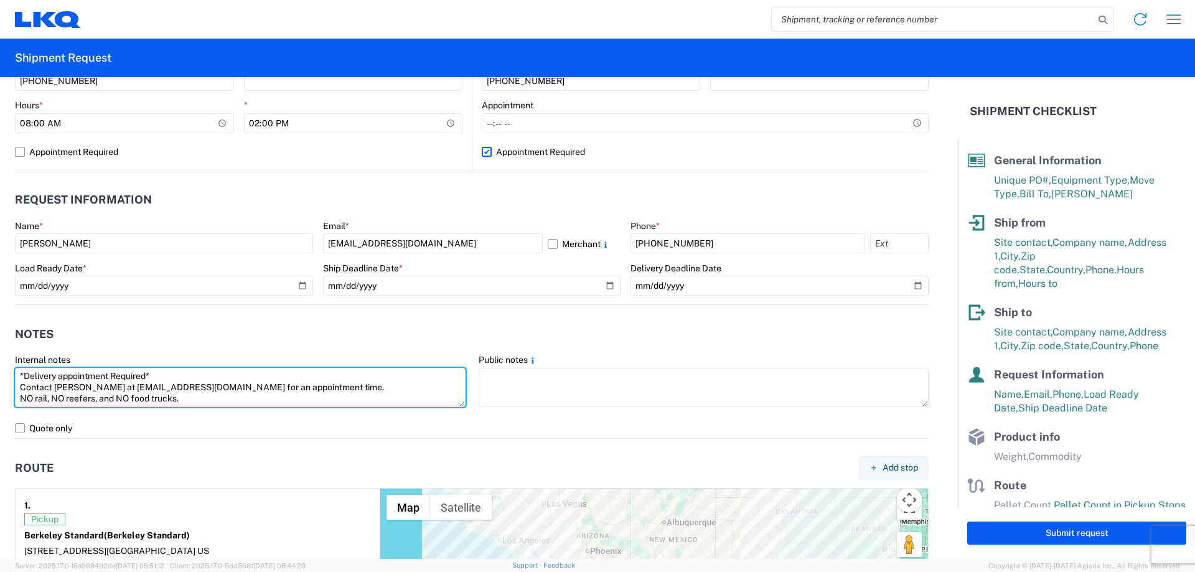
drag, startPoint x: 167, startPoint y: 401, endPoint x: 0, endPoint y: 375, distance: 169.4
click at [0, 375] on form "General Information Template [GEOGRAPHIC_DATA] Equipment Type * Select 53’ Dry …" at bounding box center [479, 318] width 958 height 482
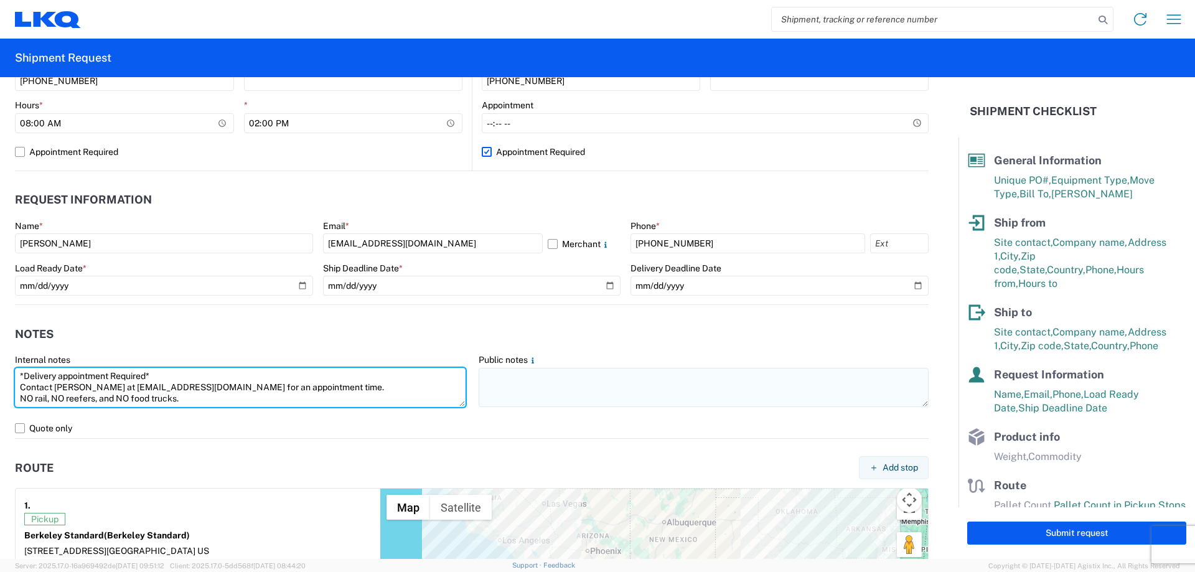
type textarea "*Delivery appointment Required* Contact [PERSON_NAME] at [EMAIL_ADDRESS][DOMAIN…"
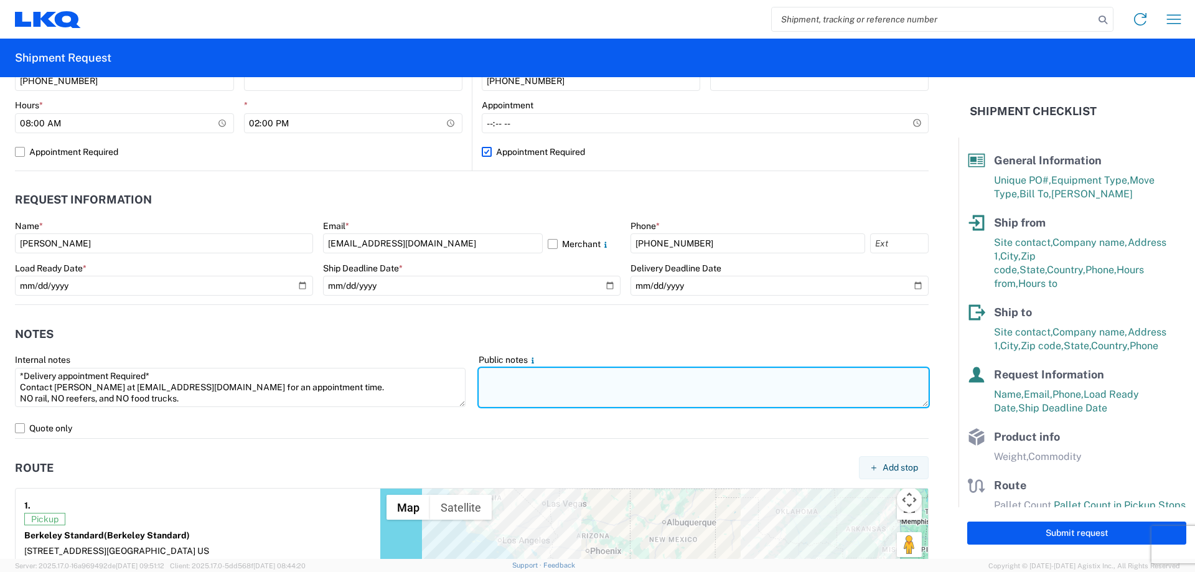
click at [540, 392] on textarea at bounding box center [704, 387] width 451 height 39
paste textarea "*Delivery appointment Required* Contact [PERSON_NAME] at [EMAIL_ADDRESS][DOMAIN…"
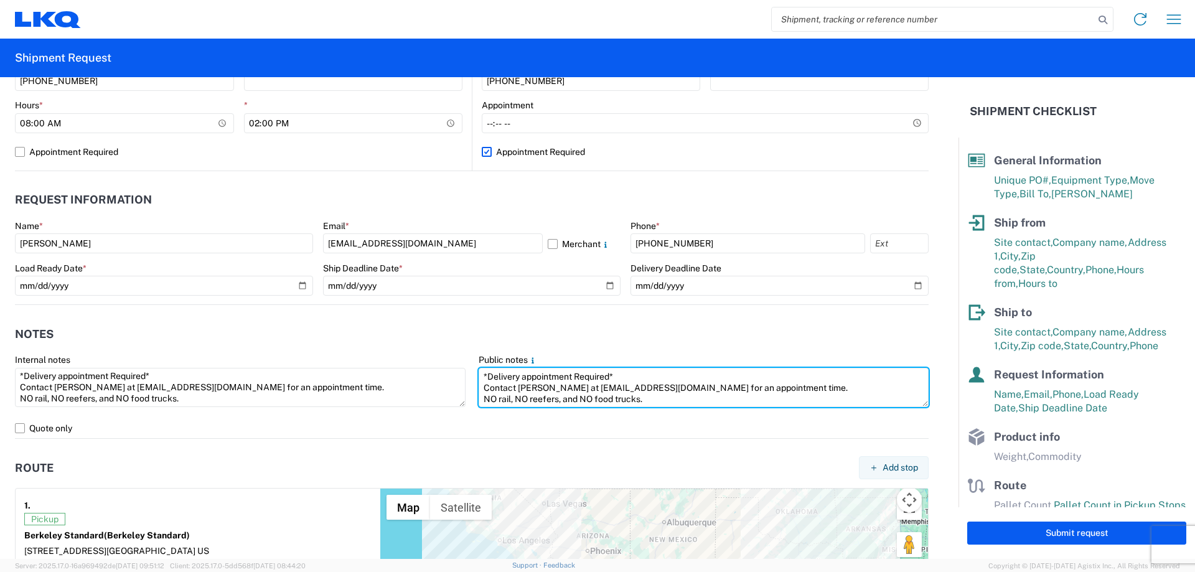
scroll to position [1011, 0]
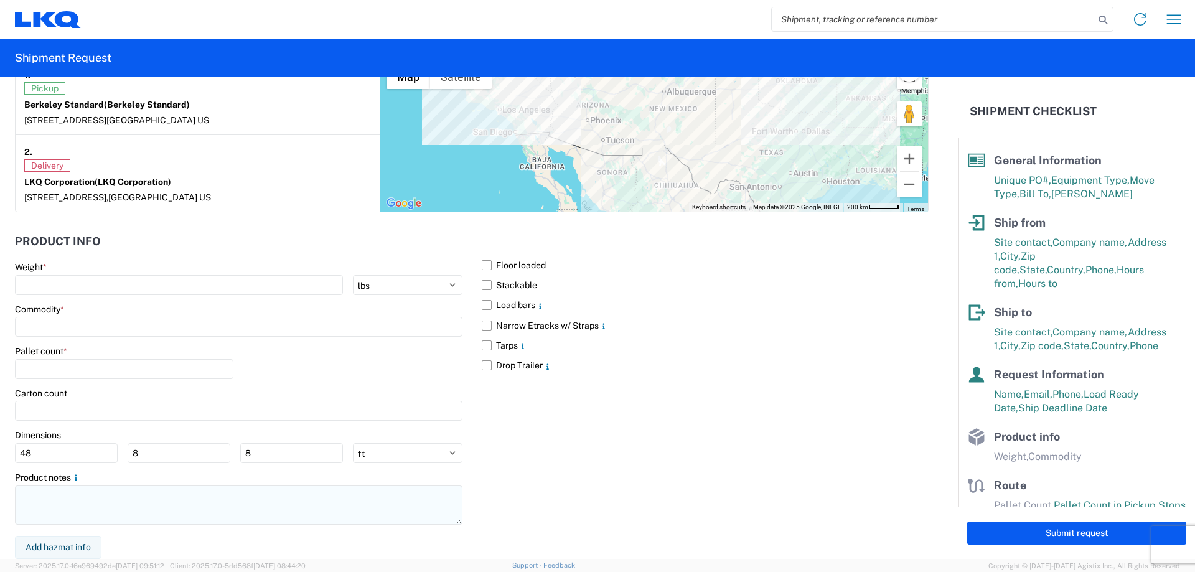
type textarea "*Delivery appointment Required* Contact [PERSON_NAME] at [EMAIL_ADDRESS][DOMAIN…"
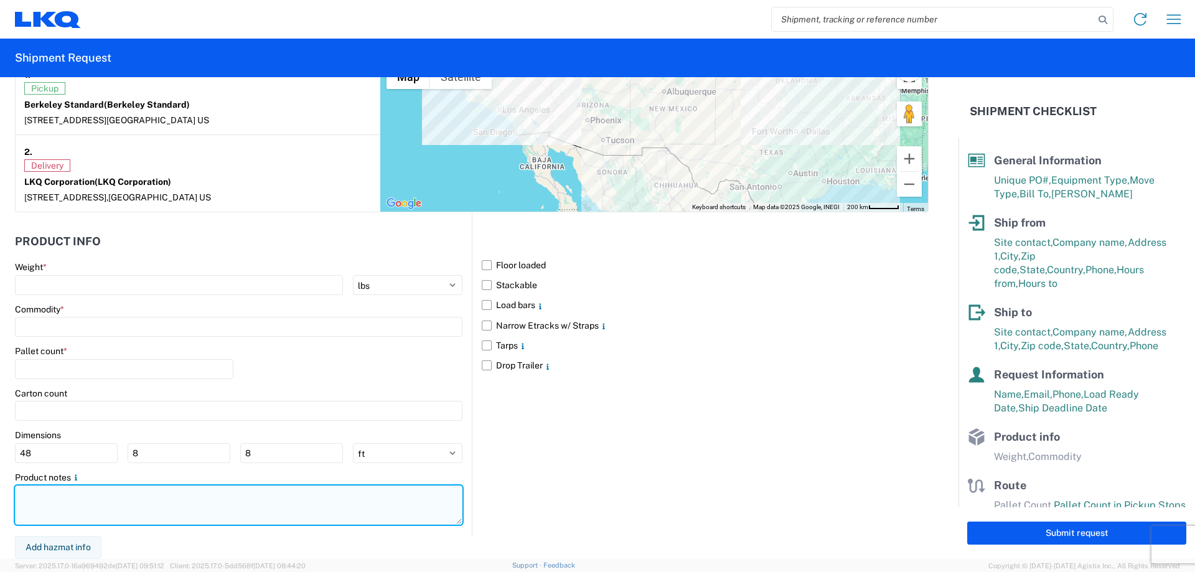
click at [115, 502] on textarea at bounding box center [238, 504] width 447 height 39
paste textarea "*Delivery appointment Required* Contact [PERSON_NAME] at [EMAIL_ADDRESS][DOMAIN…"
type textarea "*Delivery appointment Required* Contact [PERSON_NAME] at [EMAIL_ADDRESS][DOMAIN…"
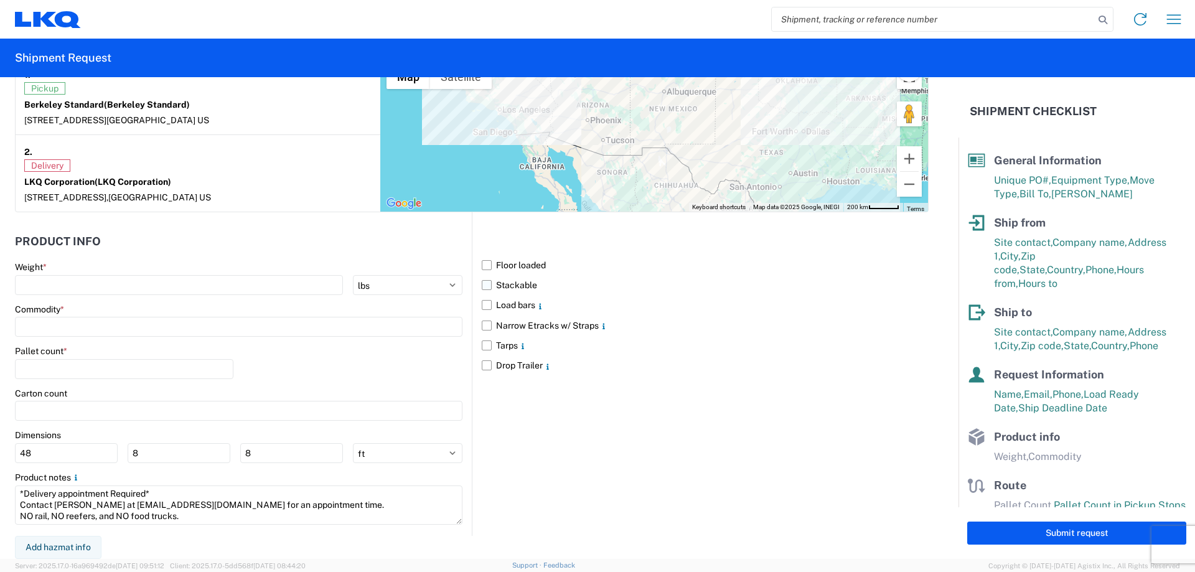
click at [482, 281] on label "Stackable" at bounding box center [705, 285] width 447 height 20
click at [0, 0] on input "Stackable" at bounding box center [0, 0] width 0 height 0
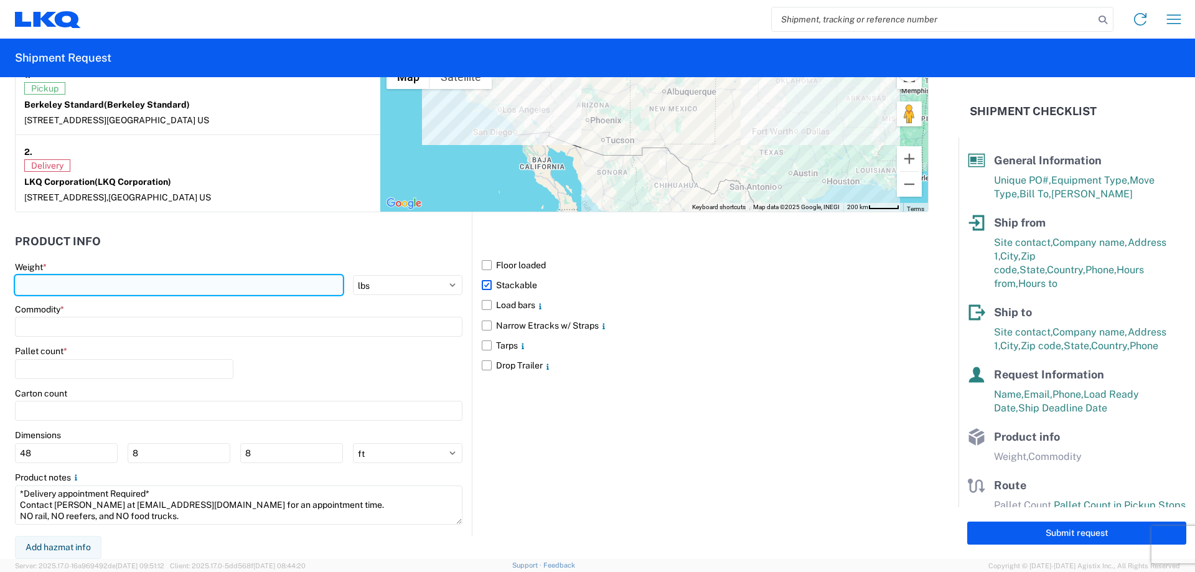
click at [130, 279] on input "number" at bounding box center [179, 285] width 328 height 20
type input "37500"
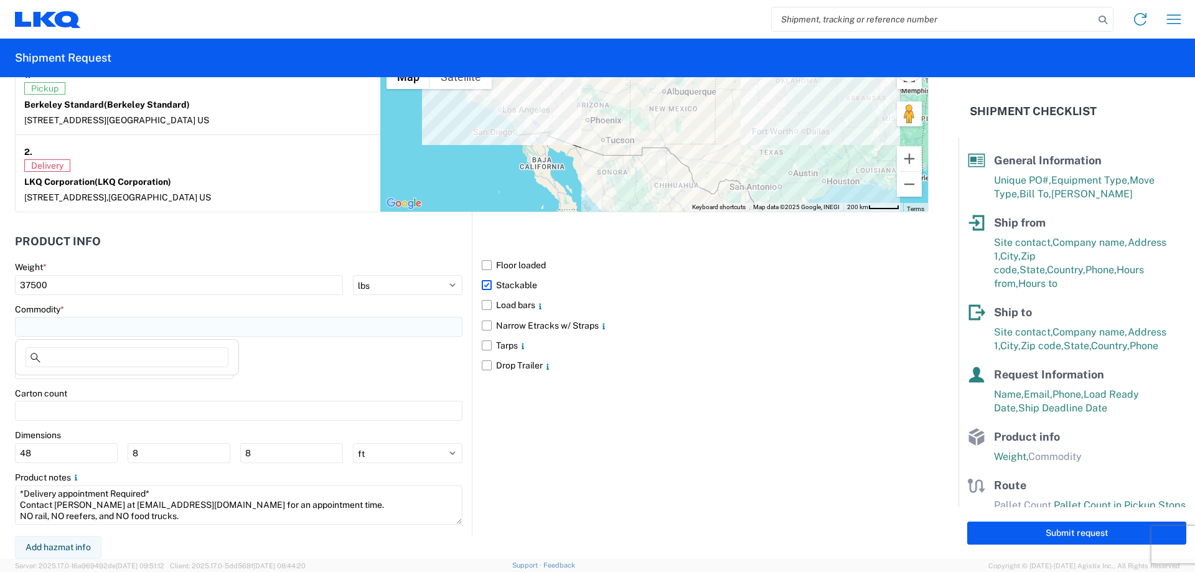
click at [58, 324] on input at bounding box center [238, 327] width 447 height 20
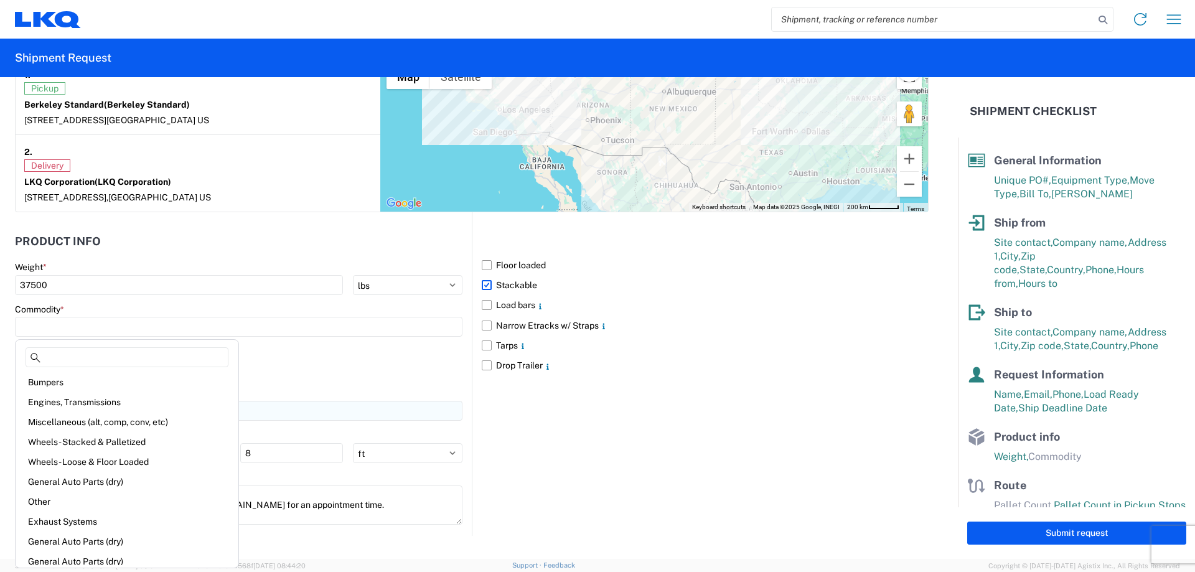
click at [103, 400] on div "Engines, Transmissions" at bounding box center [127, 402] width 218 height 20
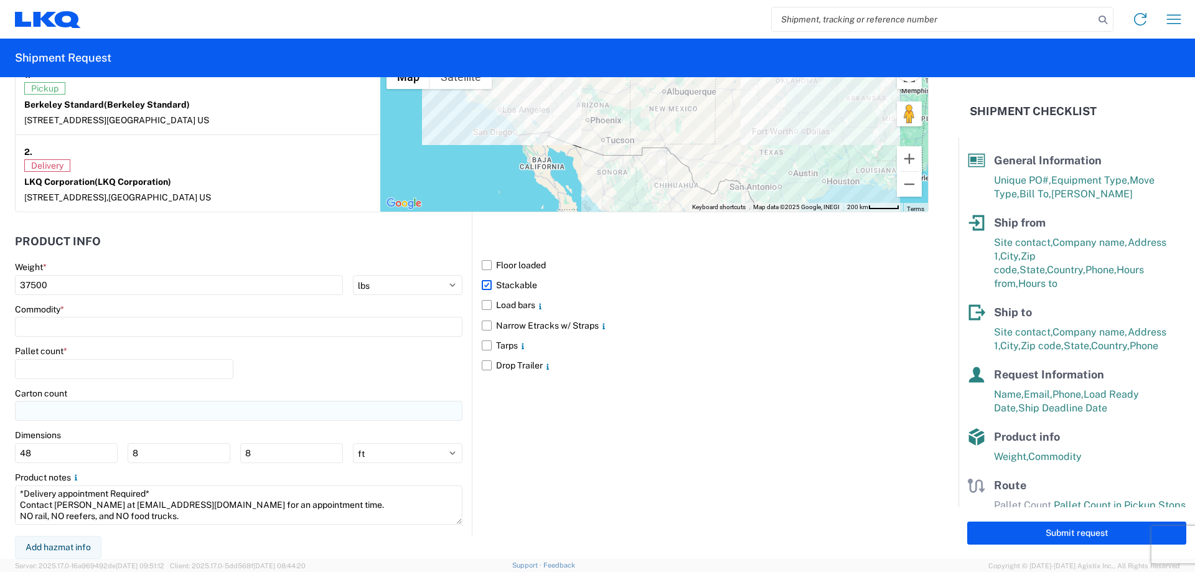
type input "Engines, Transmissions"
click at [78, 374] on input "number" at bounding box center [124, 369] width 218 height 20
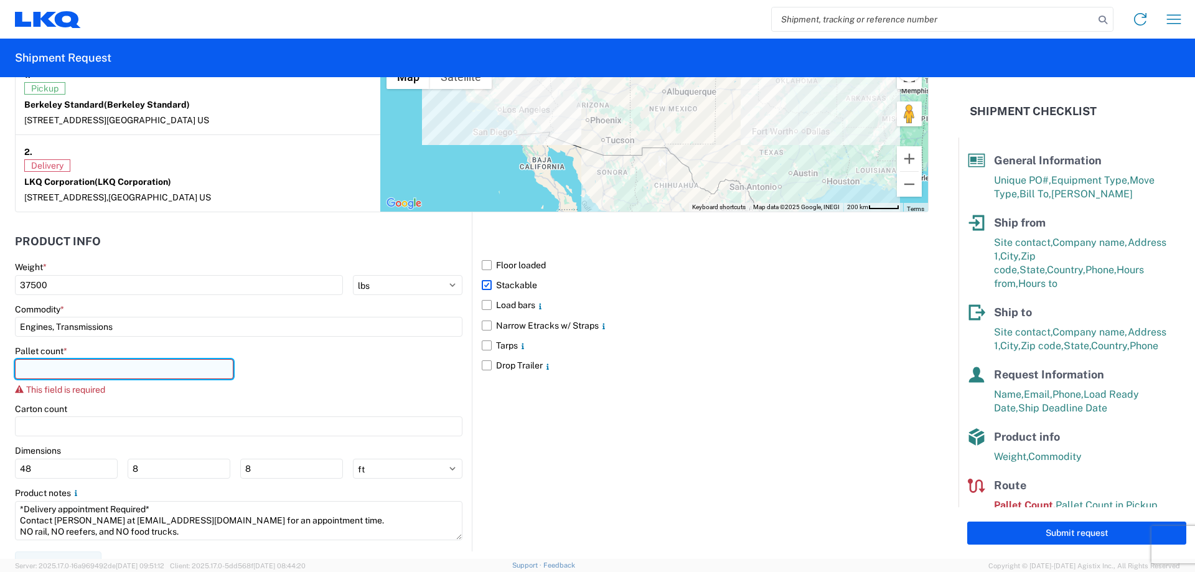
click at [58, 370] on input "number" at bounding box center [124, 369] width 218 height 20
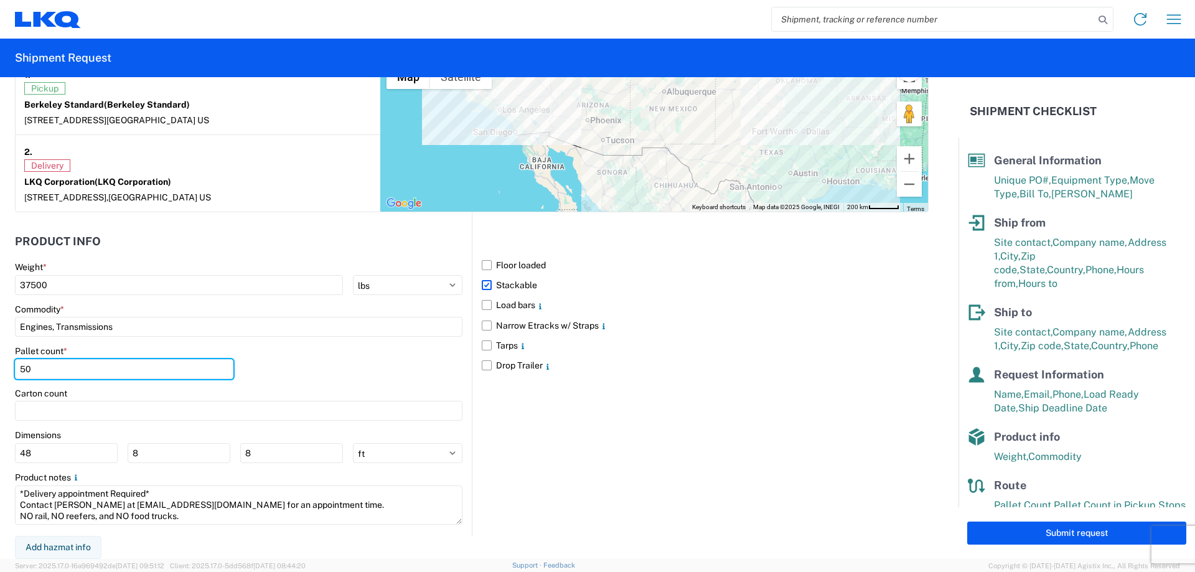
type input "50"
click at [324, 381] on div "Pallet count * 50" at bounding box center [238, 366] width 447 height 42
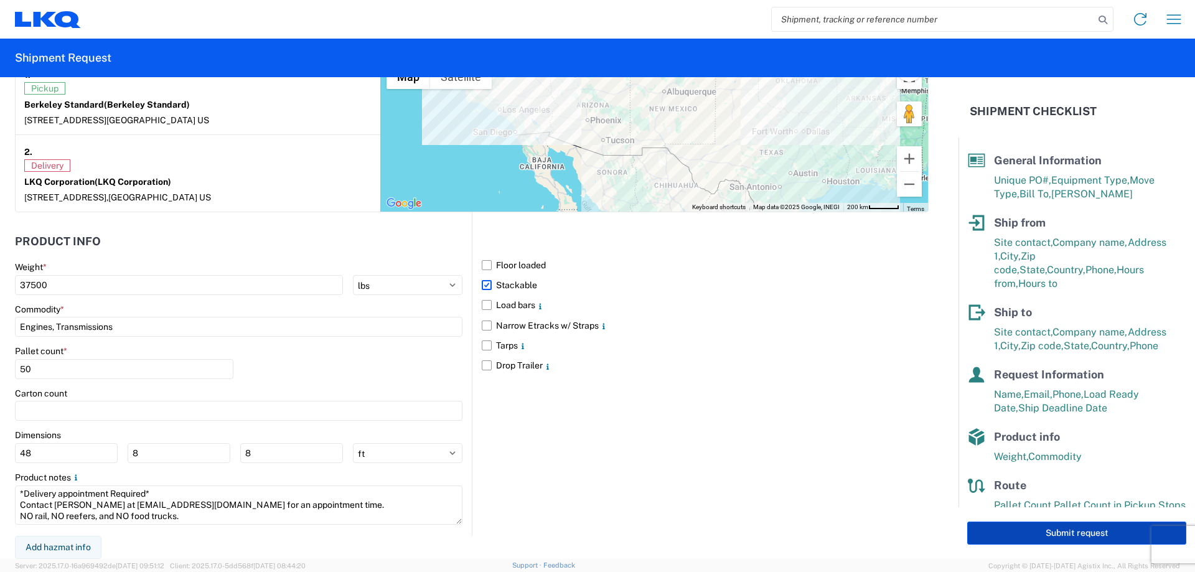
click at [1042, 543] on button "Submit request" at bounding box center [1076, 533] width 219 height 23
select select "US"
